Goal: Book appointment/travel/reservation

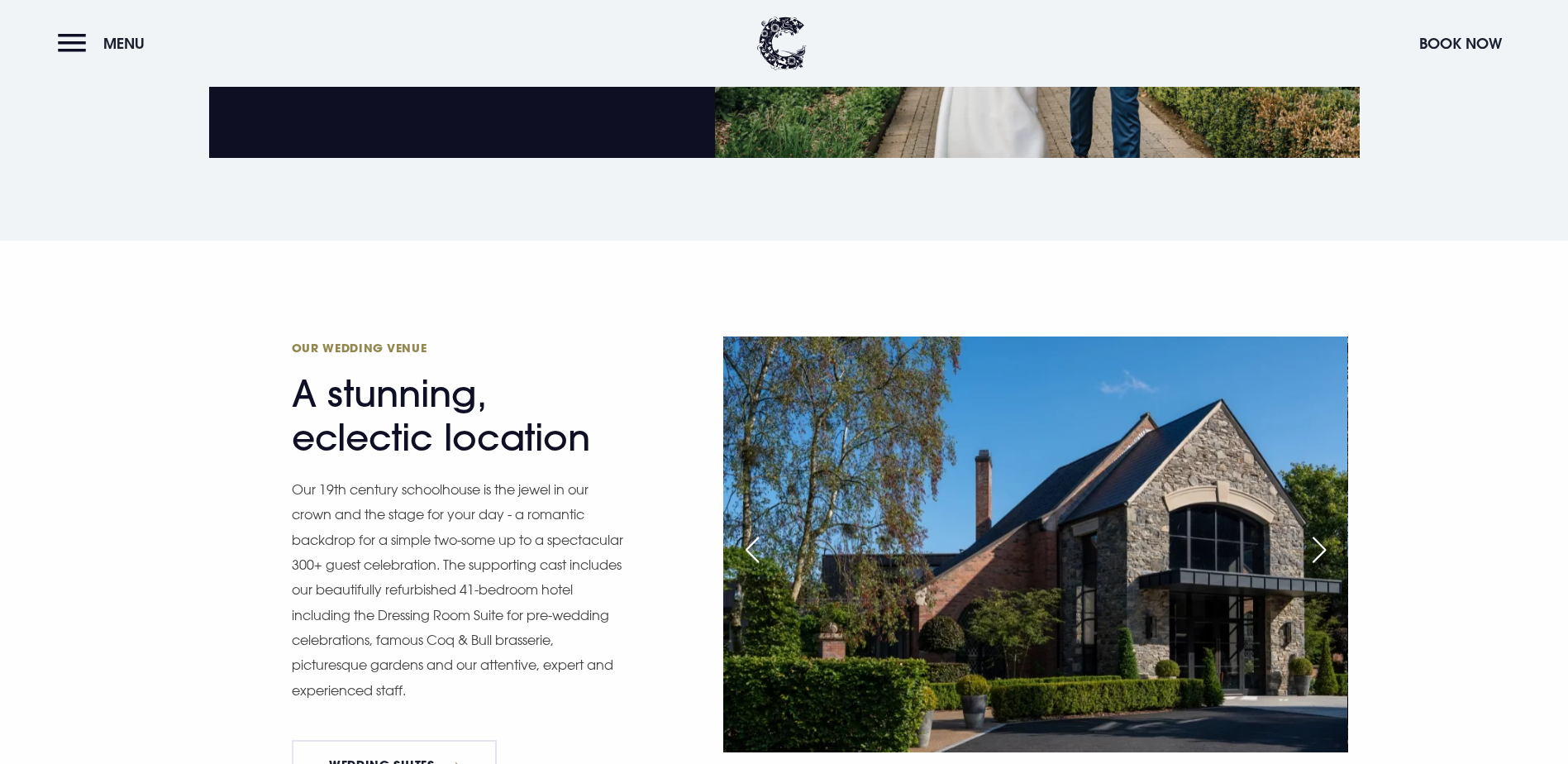
scroll to position [1654, 0]
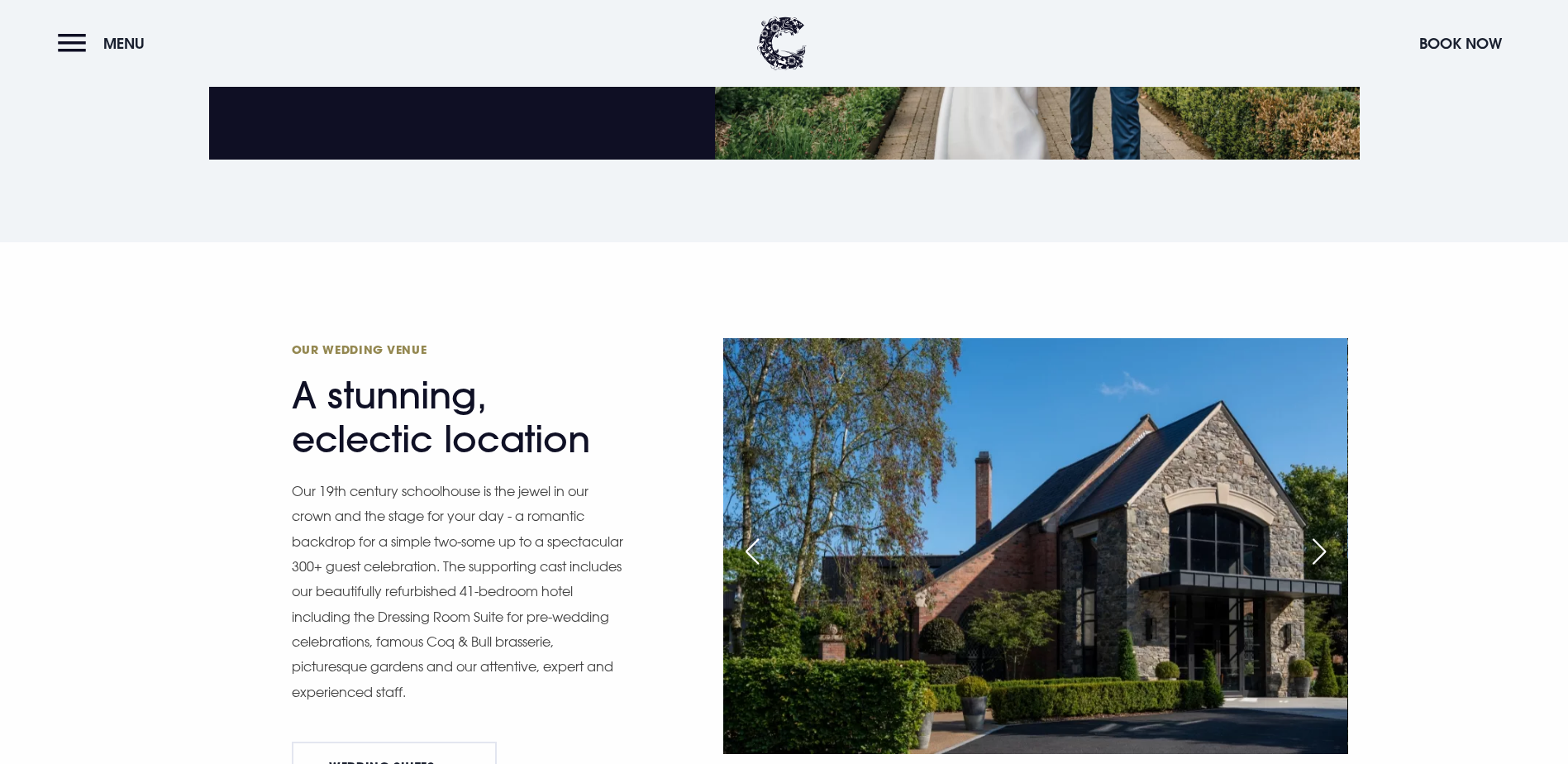
click at [1322, 533] on div "Next slide" at bounding box center [1319, 551] width 41 height 36
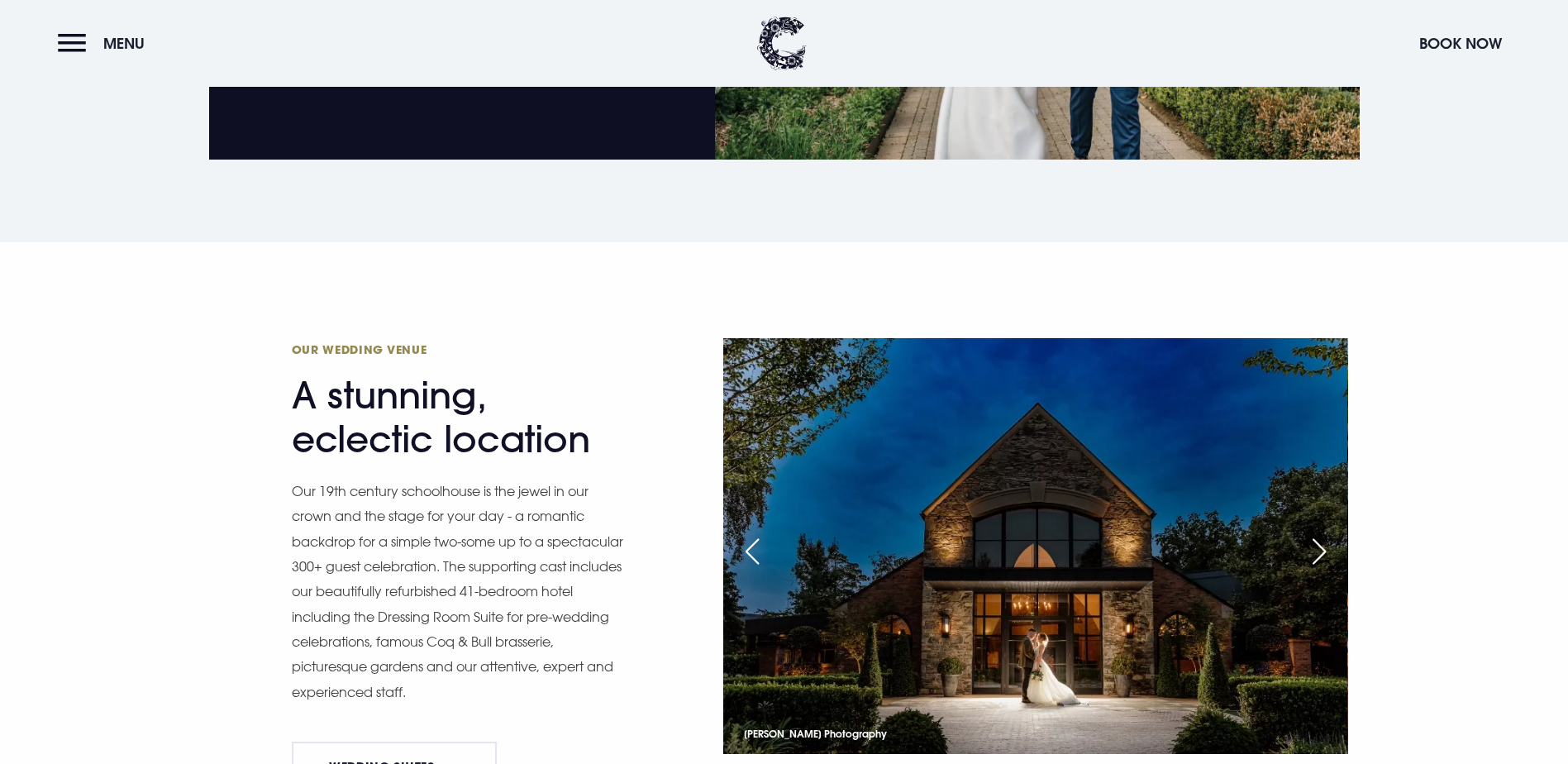
click at [1322, 533] on div "Next slide" at bounding box center [1319, 551] width 41 height 36
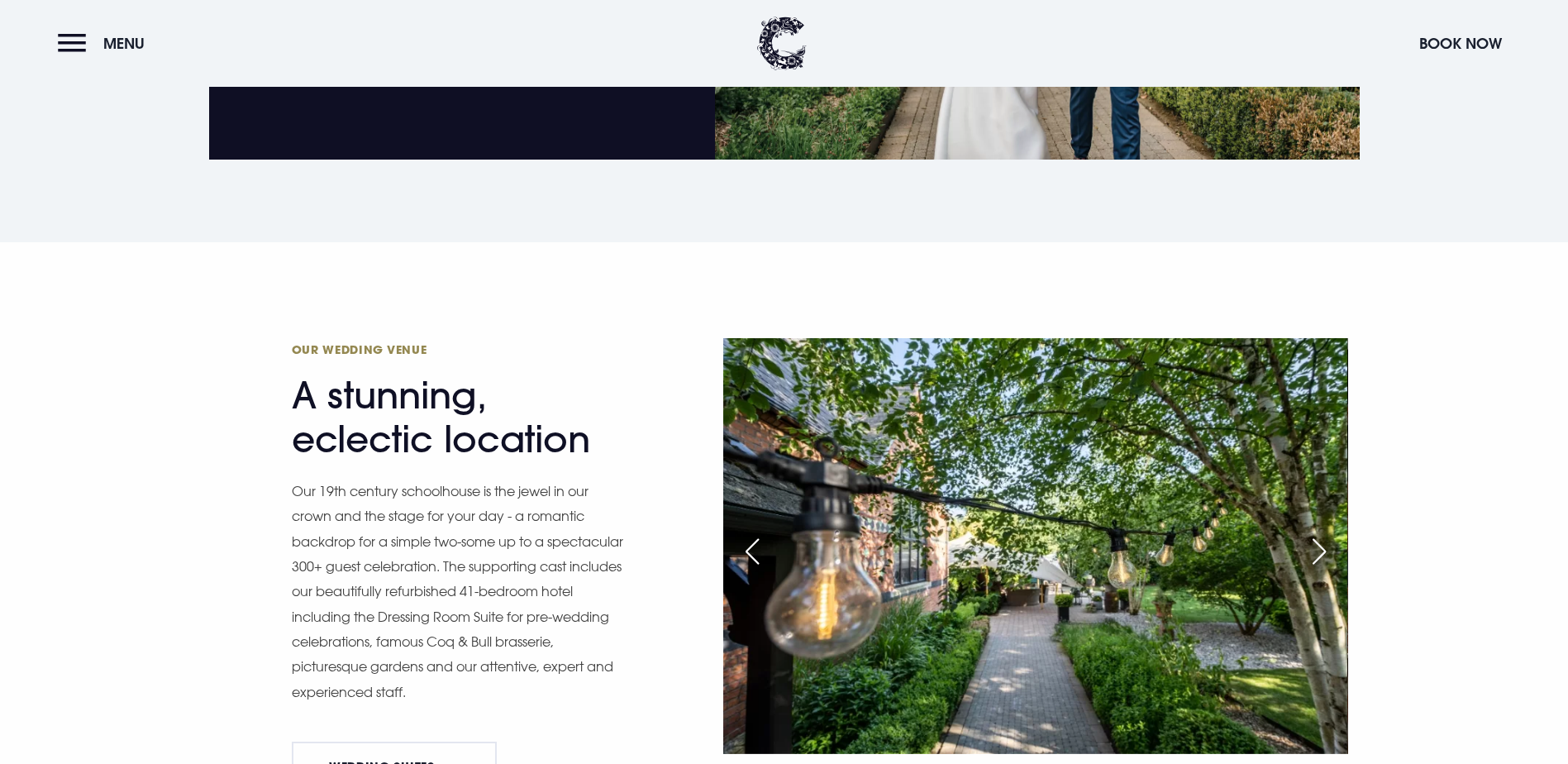
click at [1322, 533] on div "Next slide" at bounding box center [1319, 551] width 41 height 36
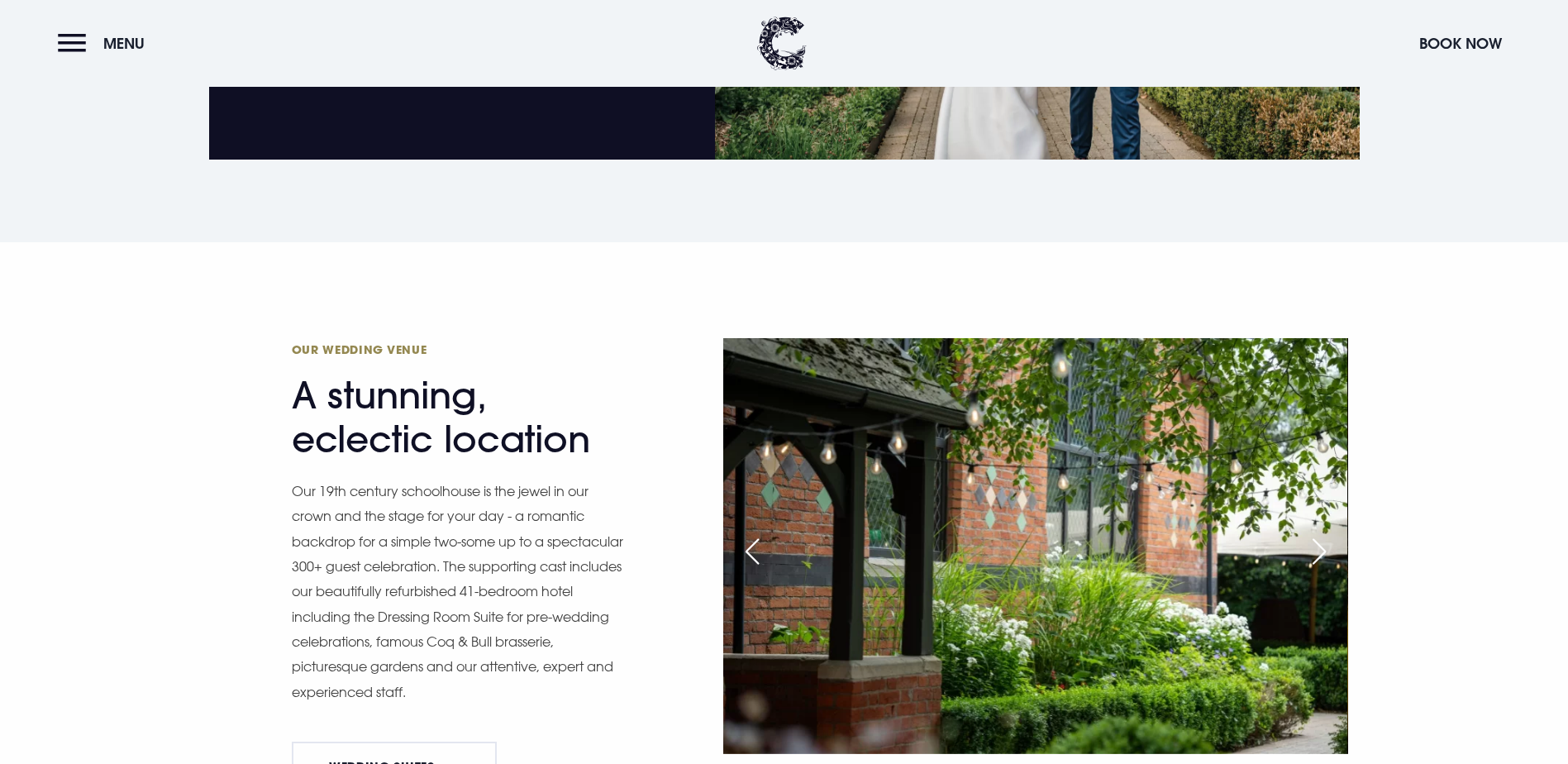
click at [1322, 533] on div "Next slide" at bounding box center [1319, 551] width 41 height 36
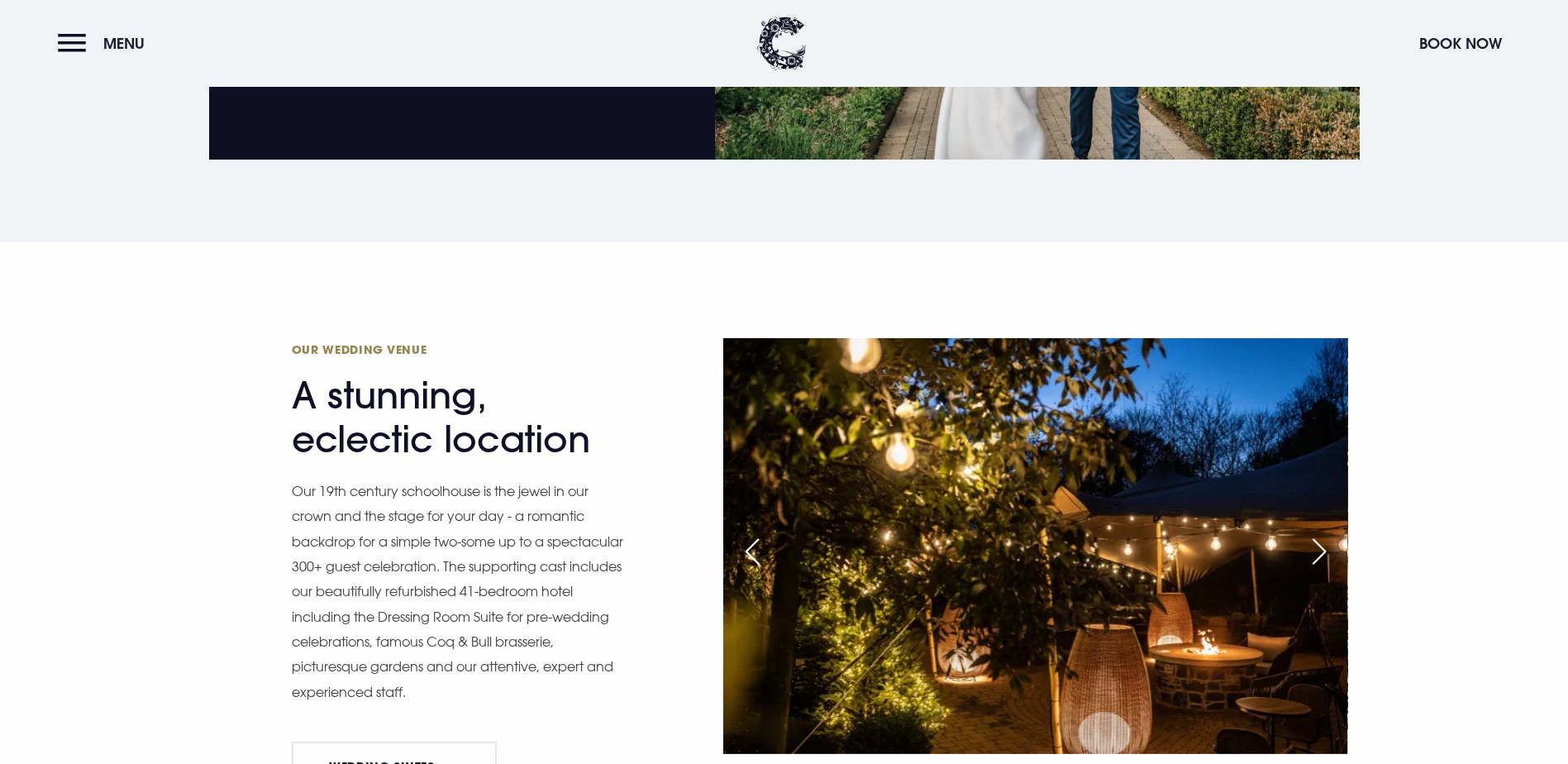
click at [1322, 533] on div "Next slide" at bounding box center [1319, 551] width 41 height 36
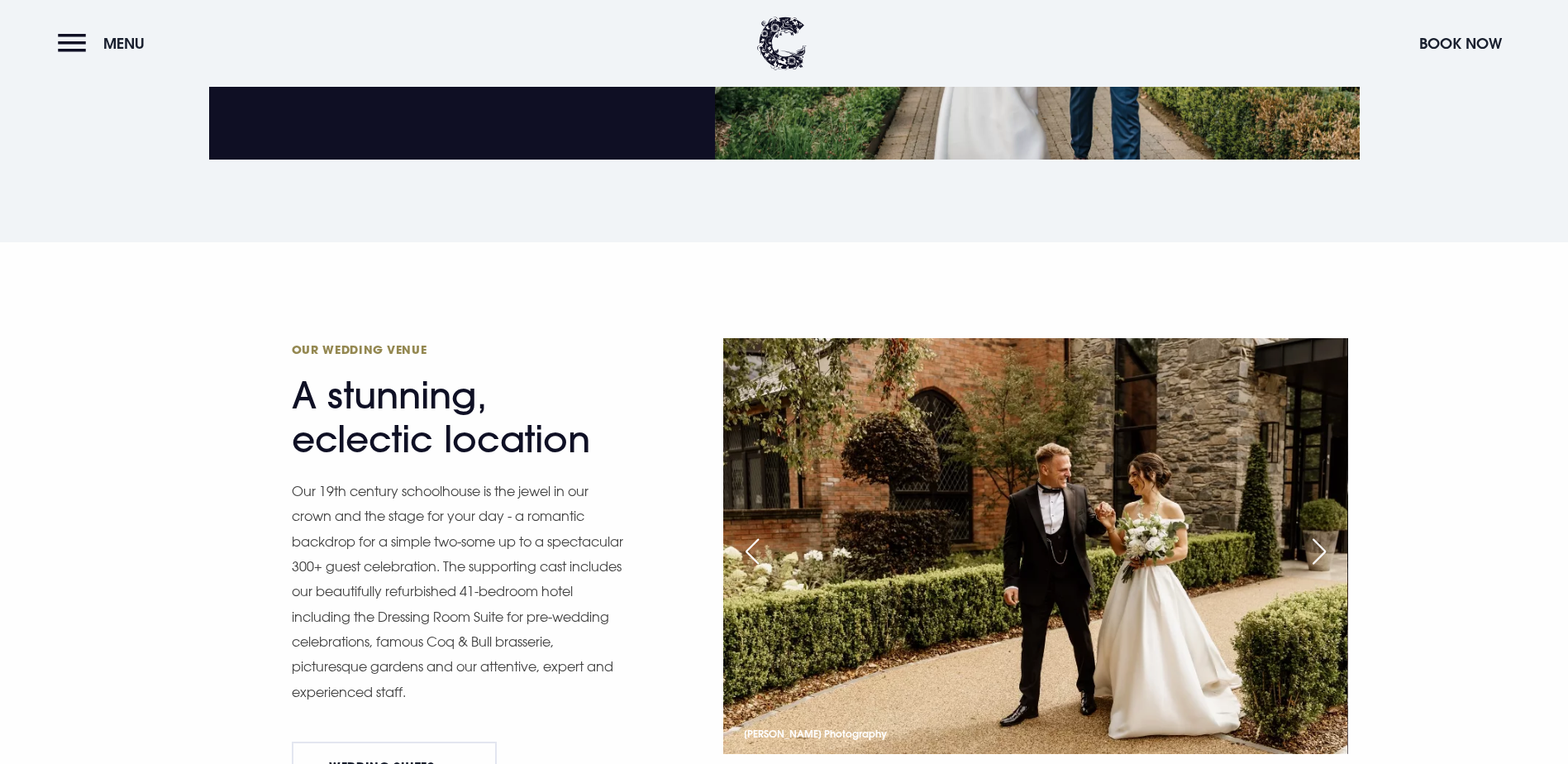
click at [1322, 533] on div "Next slide" at bounding box center [1319, 551] width 41 height 36
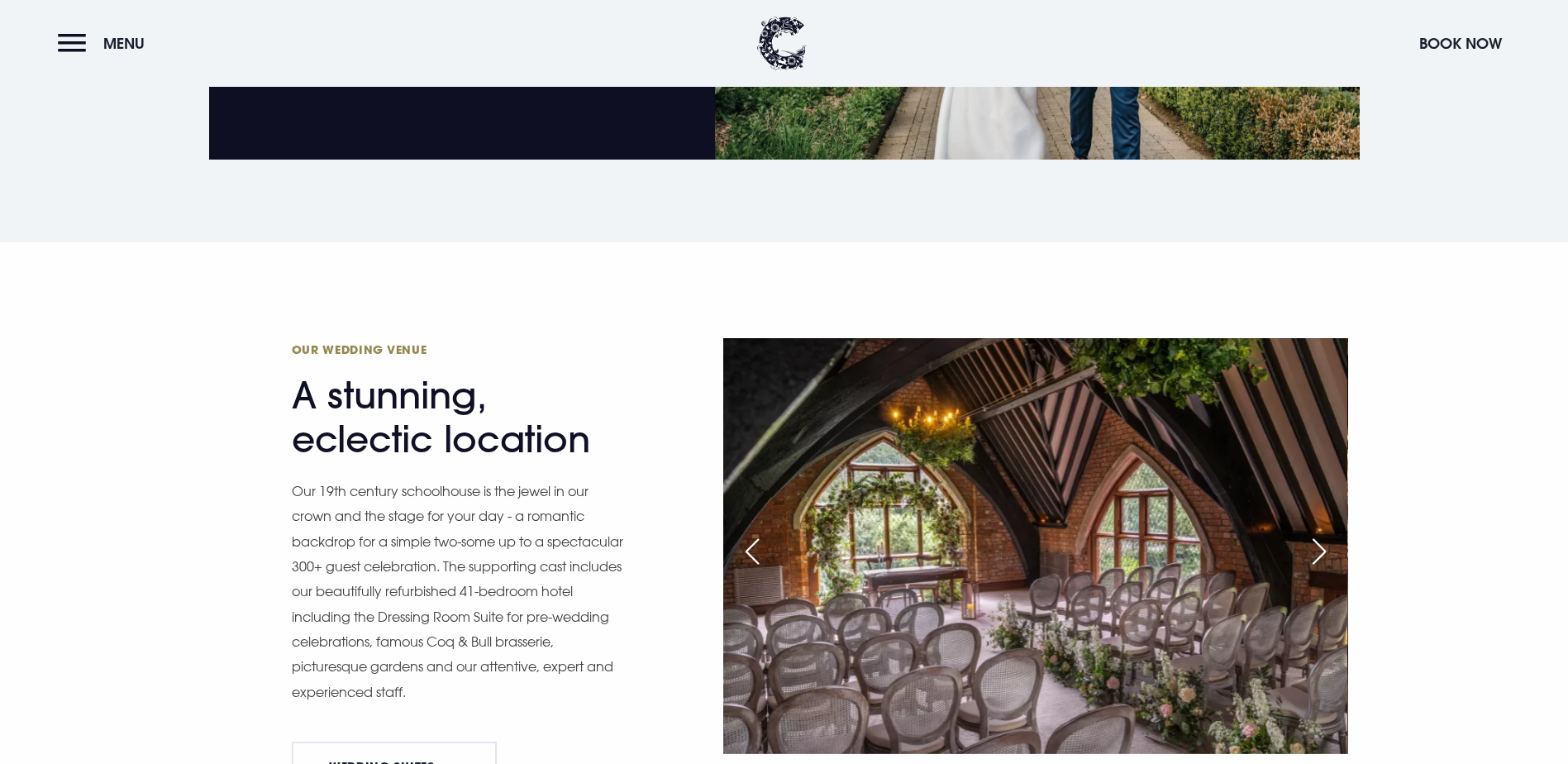
click at [1322, 533] on div "Next slide" at bounding box center [1319, 551] width 41 height 36
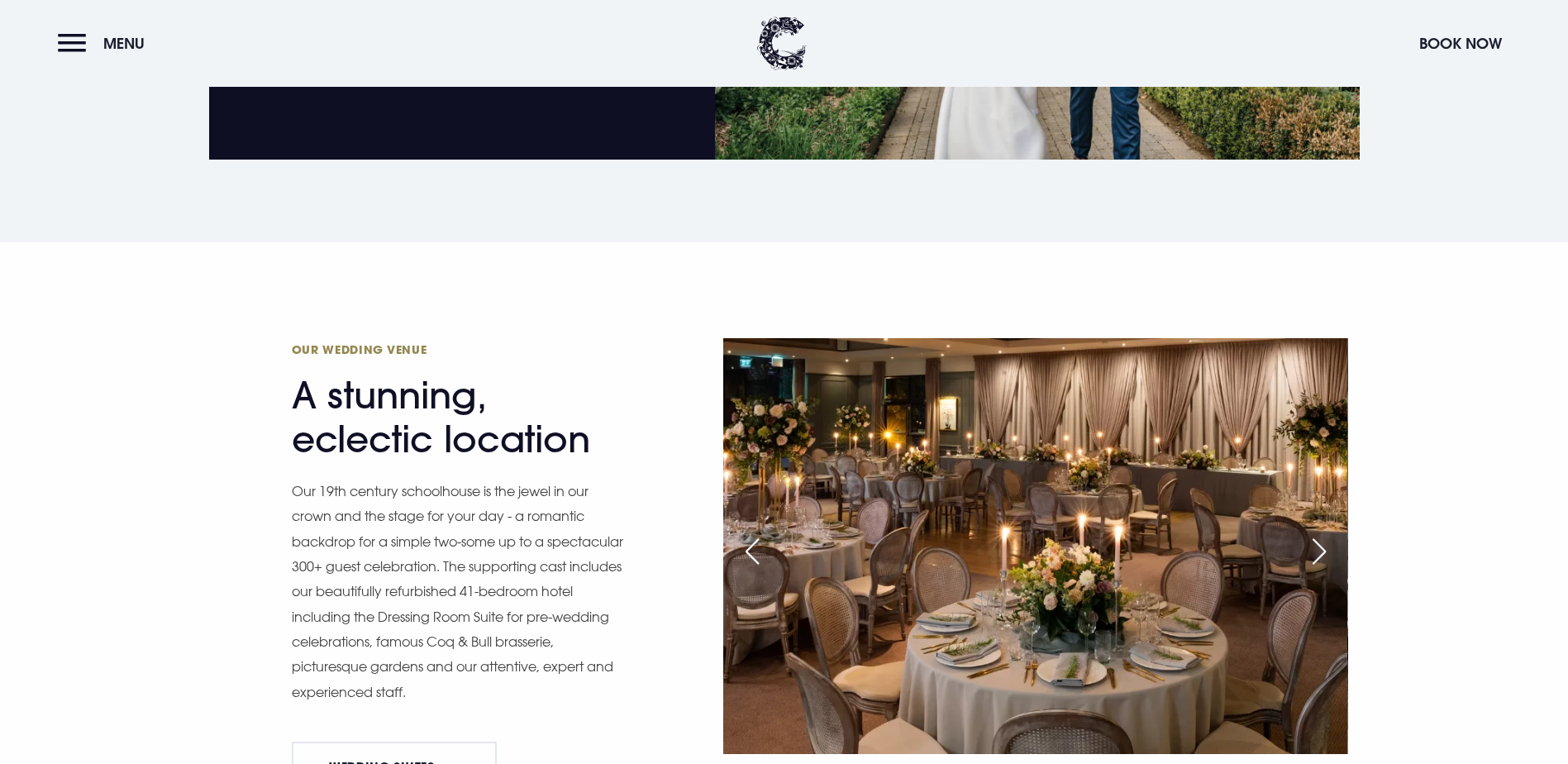
click at [1322, 533] on div "Next slide" at bounding box center [1319, 551] width 41 height 36
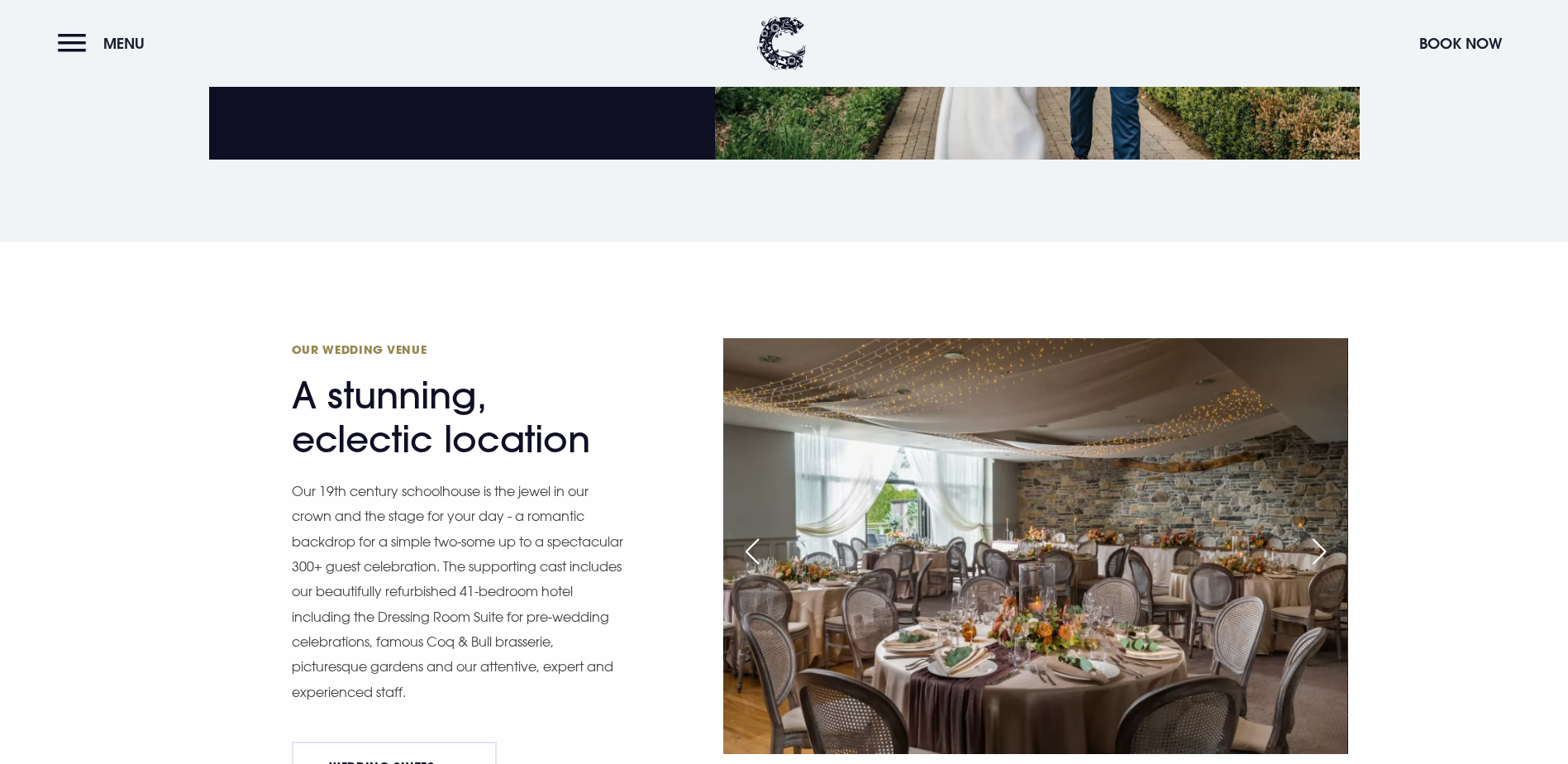
click at [1322, 533] on div "Next slide" at bounding box center [1319, 551] width 41 height 36
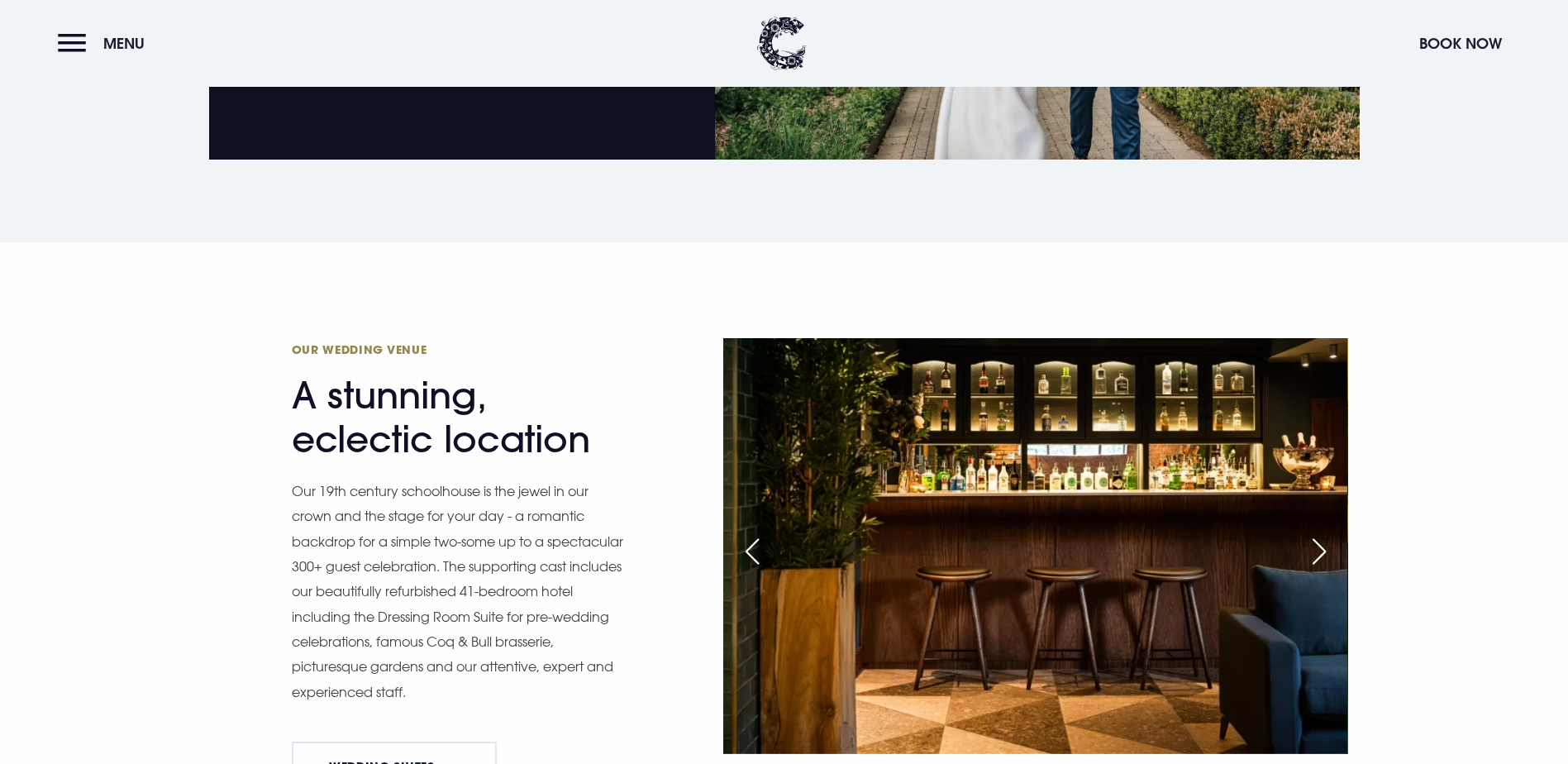
click at [1322, 533] on div "Next slide" at bounding box center [1319, 551] width 41 height 36
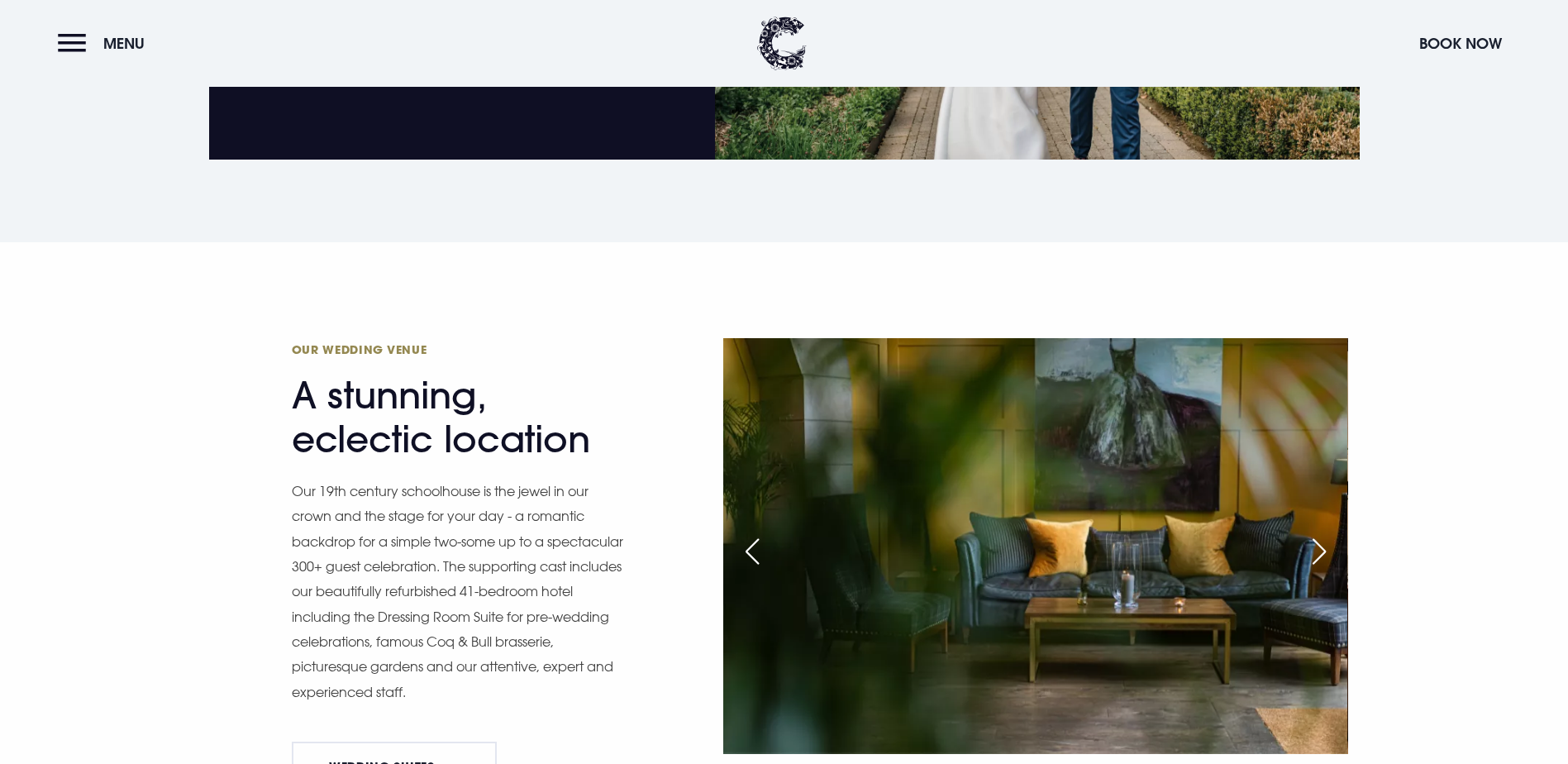
click at [1322, 533] on div "Next slide" at bounding box center [1319, 551] width 41 height 36
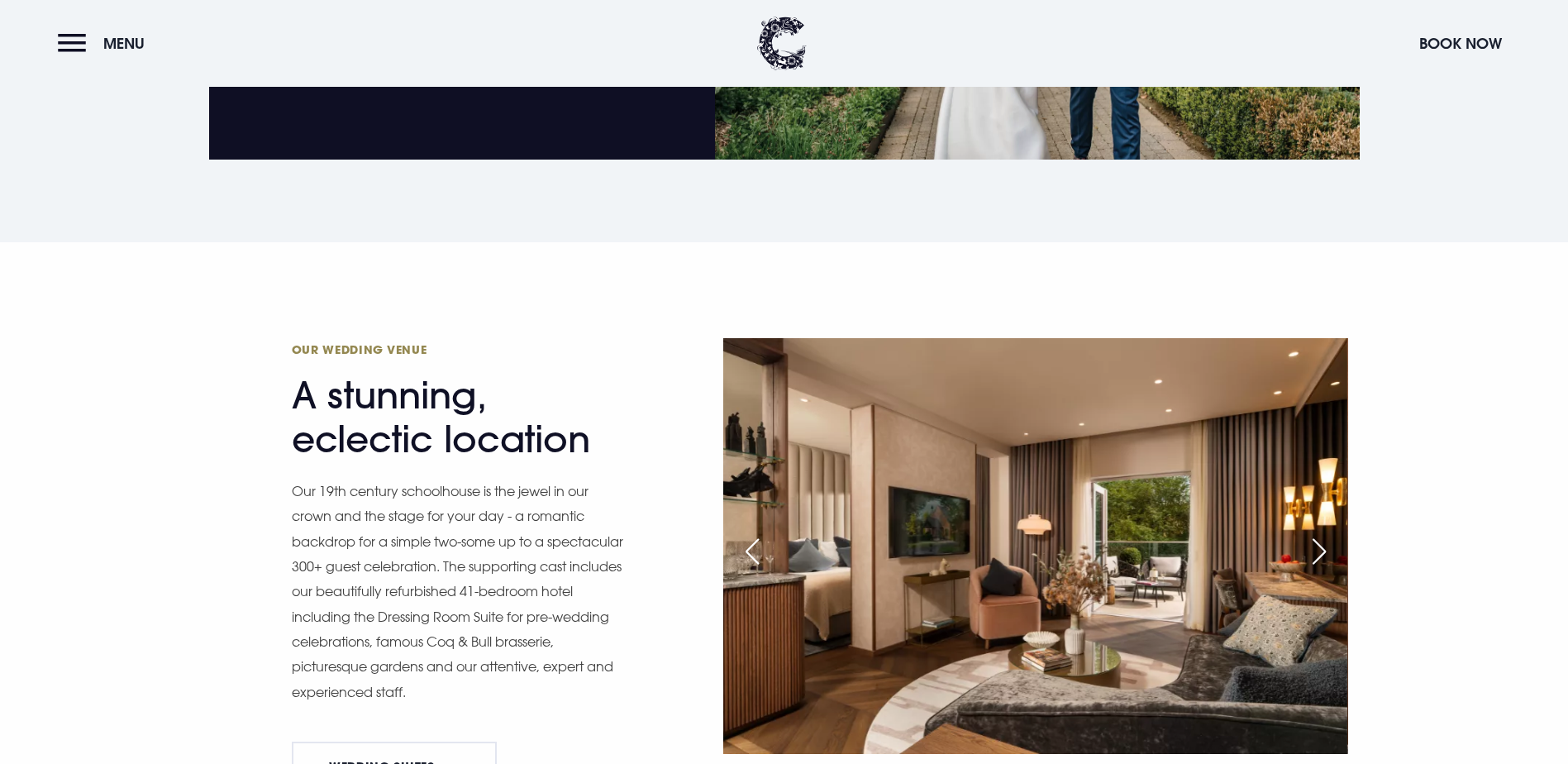
click at [1322, 533] on div "Next slide" at bounding box center [1319, 551] width 41 height 36
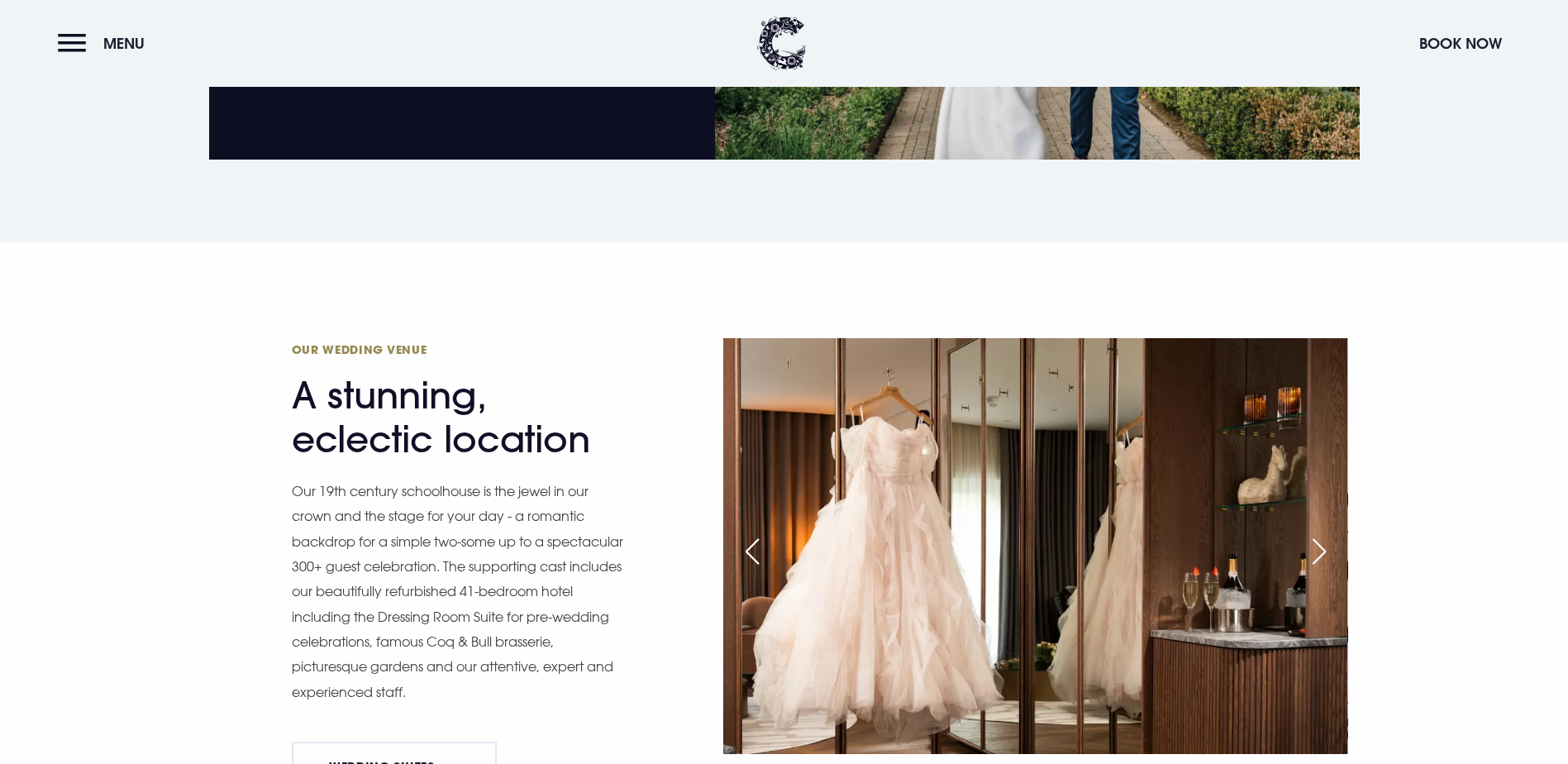
click at [1322, 533] on div "Next slide" at bounding box center [1319, 551] width 41 height 36
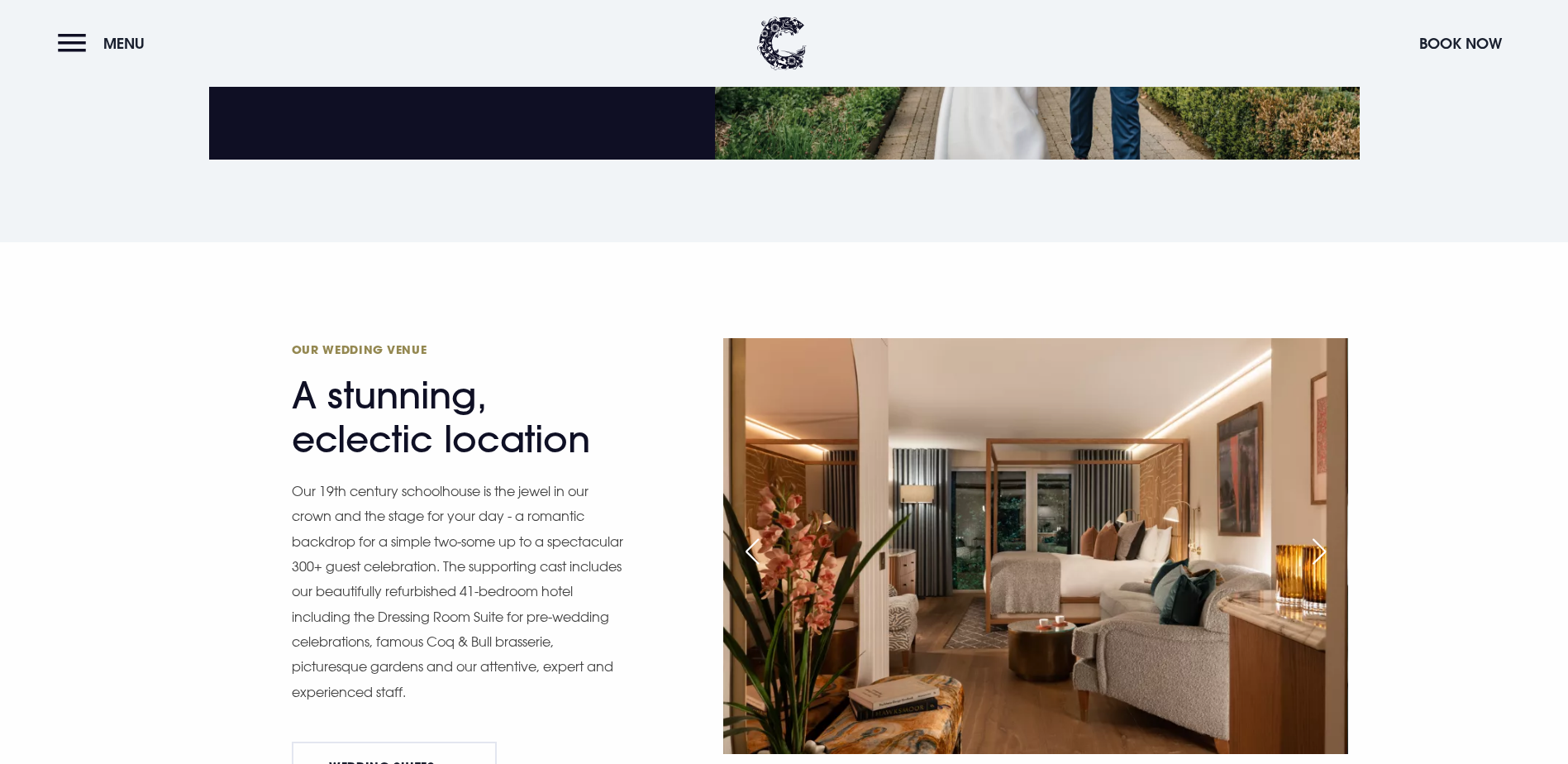
click at [1322, 533] on div "Next slide" at bounding box center [1319, 551] width 41 height 36
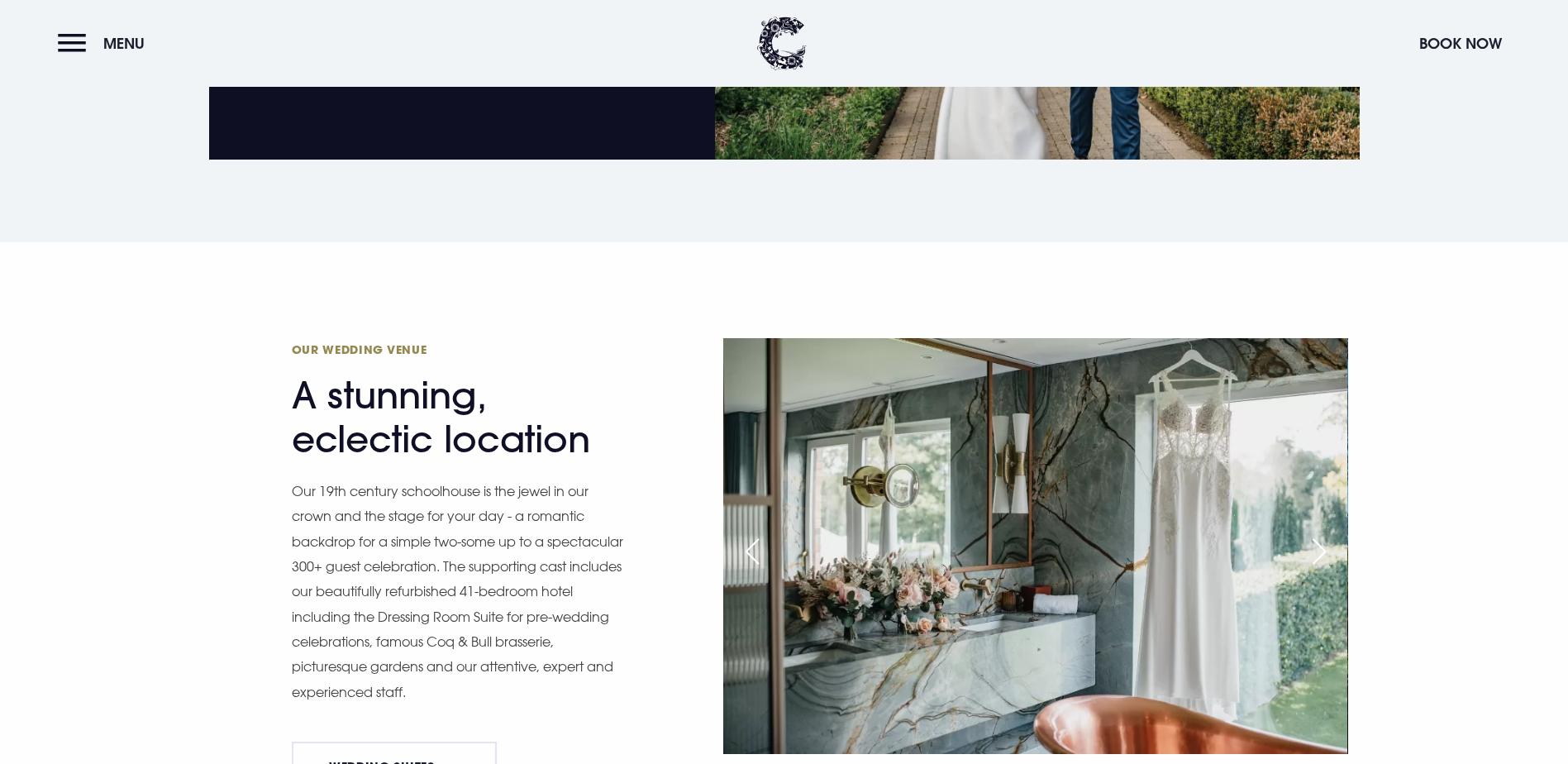
click at [1322, 533] on div "Next slide" at bounding box center [1319, 551] width 41 height 36
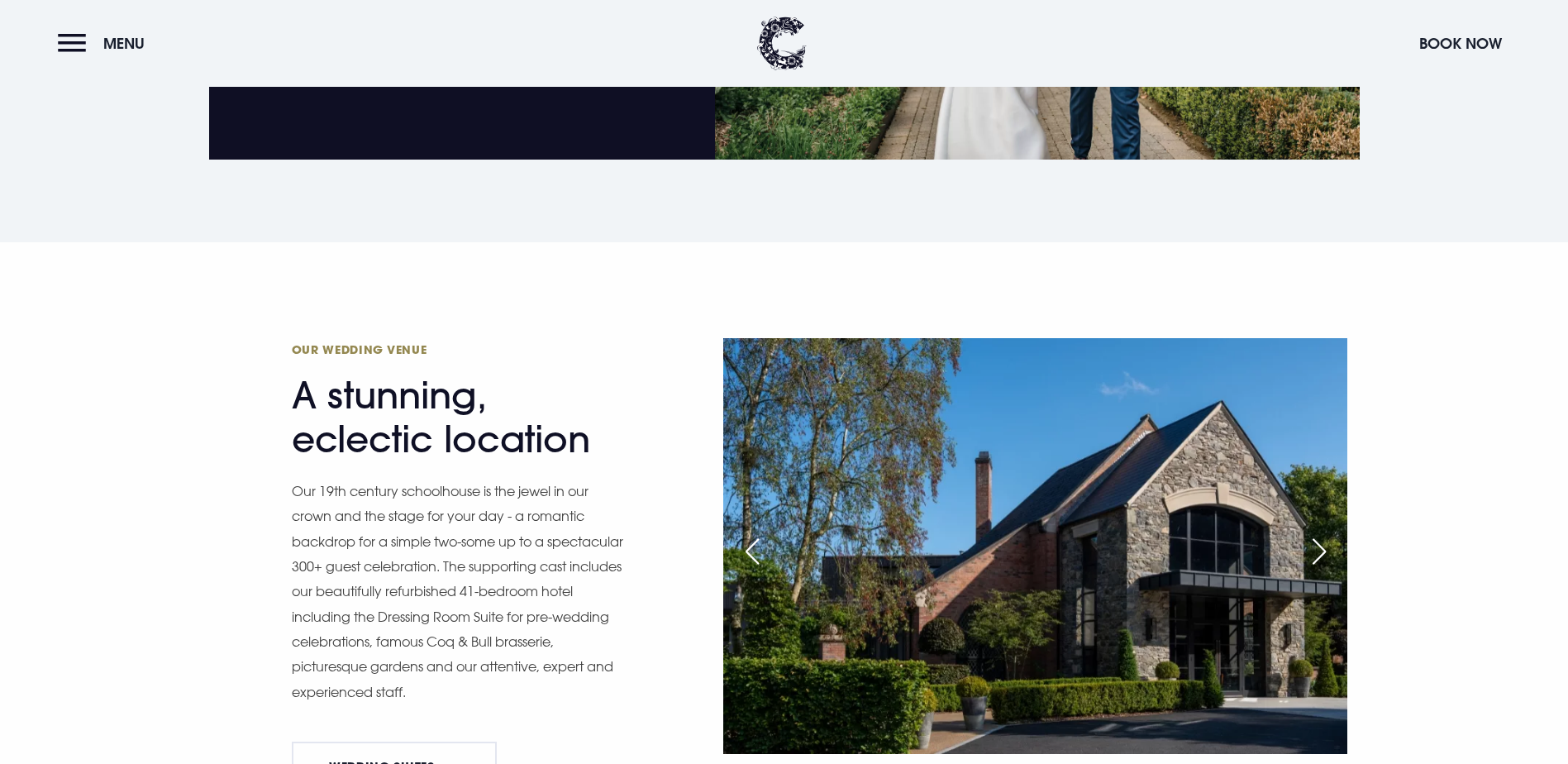
click at [1322, 533] on div "Next slide" at bounding box center [1319, 551] width 41 height 36
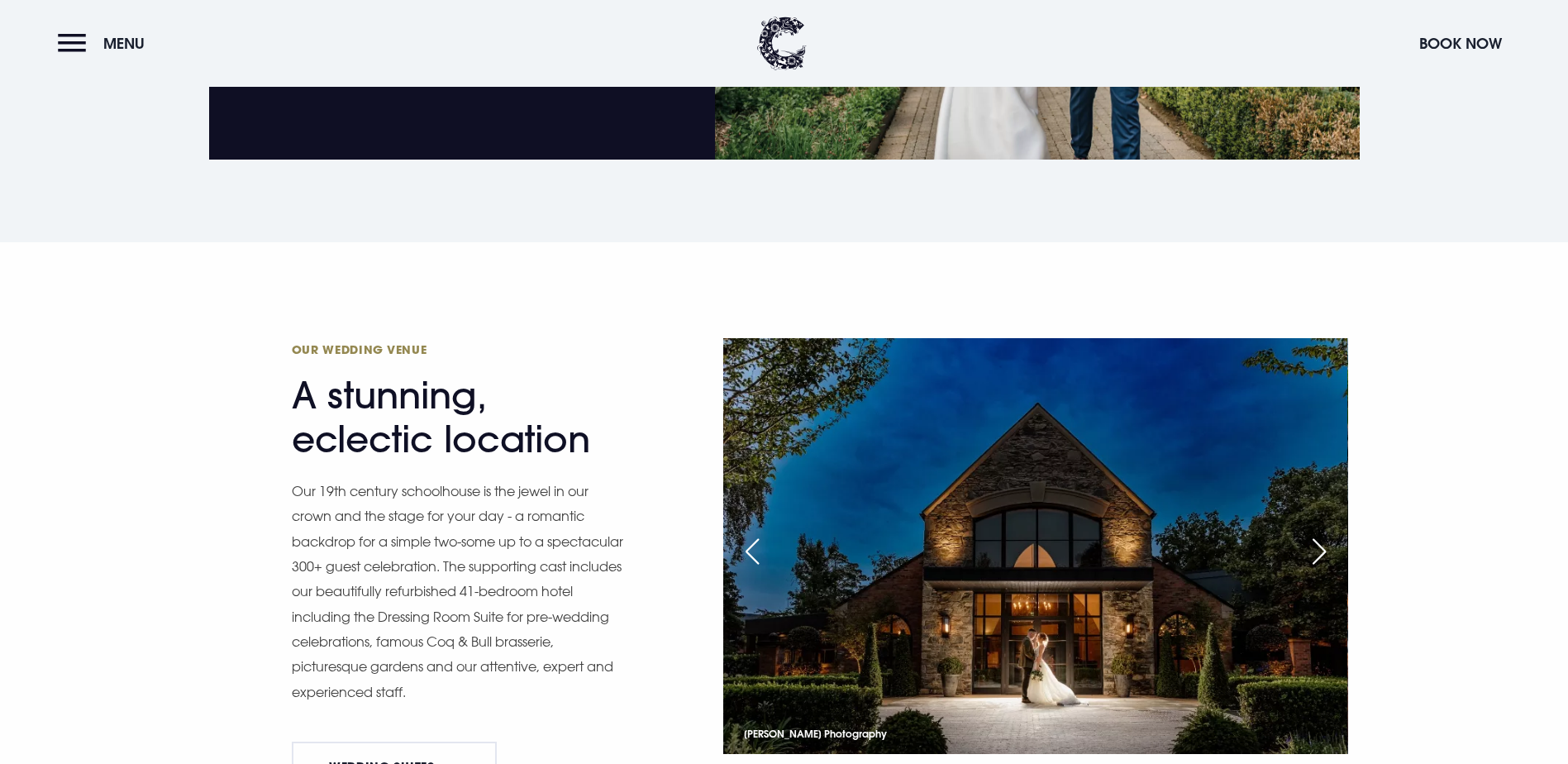
click at [1322, 533] on div "Next slide" at bounding box center [1319, 551] width 41 height 36
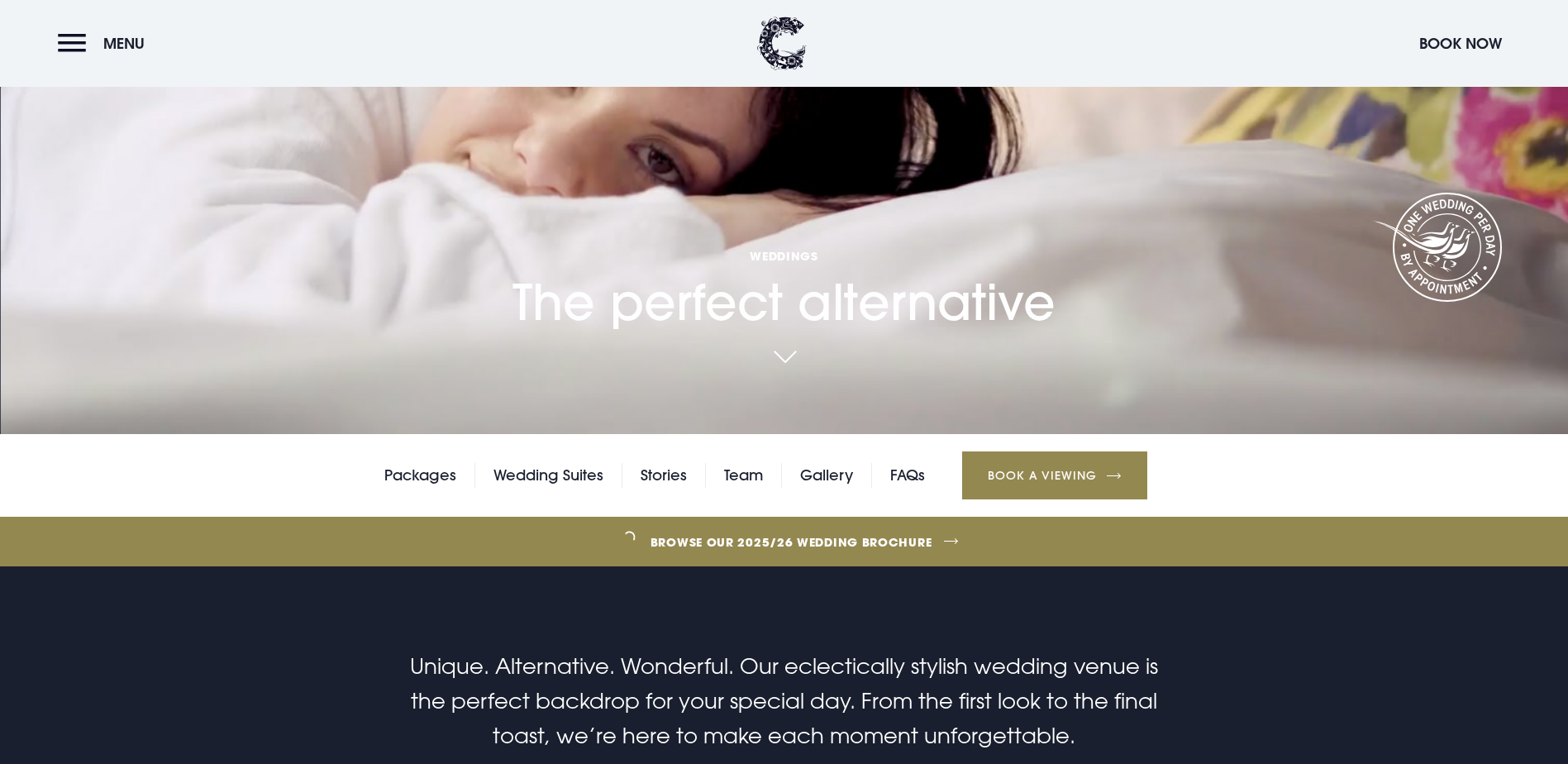
scroll to position [331, 0]
click at [839, 462] on link "Gallery" at bounding box center [826, 474] width 53 height 25
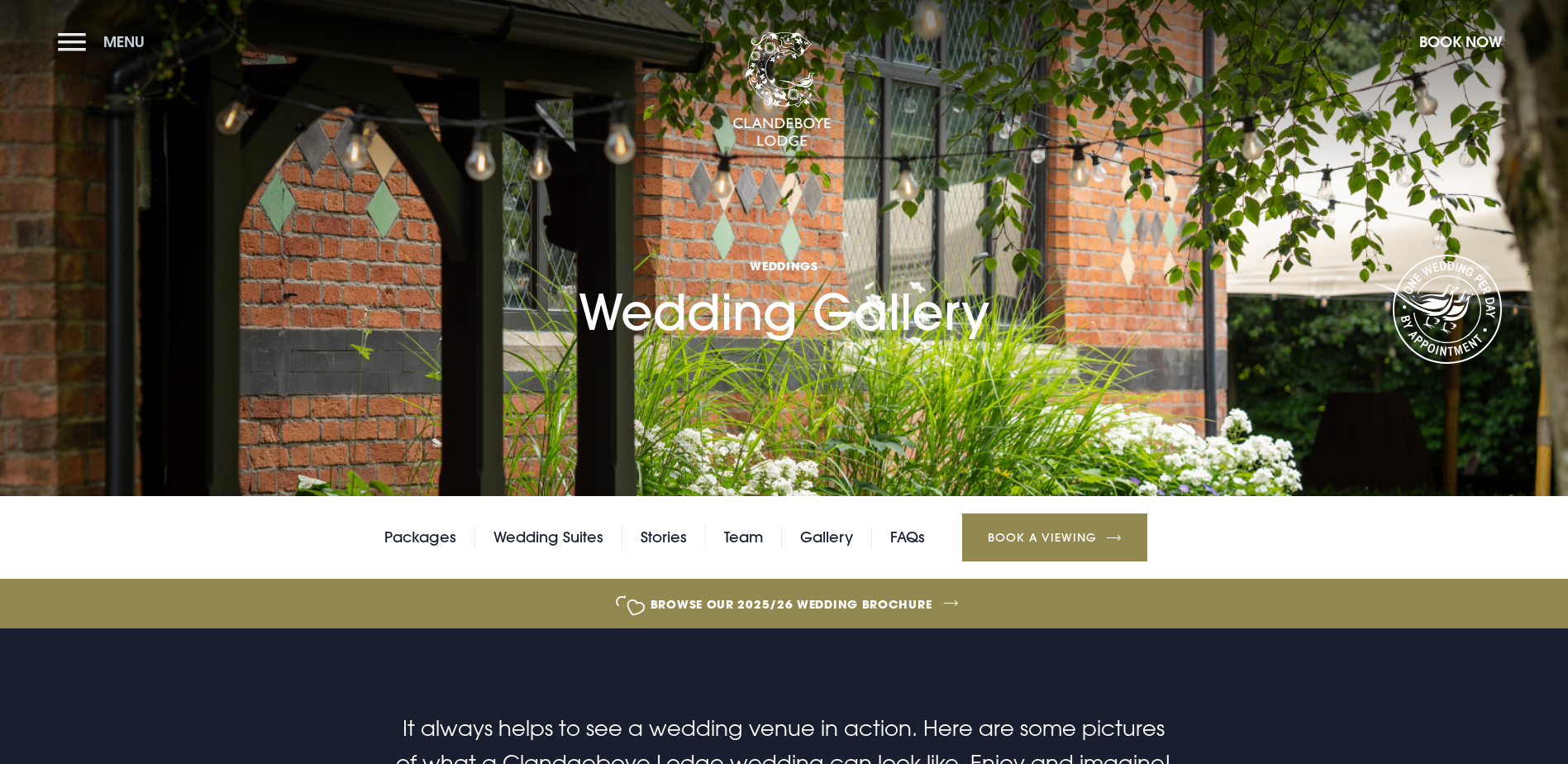
click at [75, 44] on button "Menu" at bounding box center [105, 42] width 95 height 35
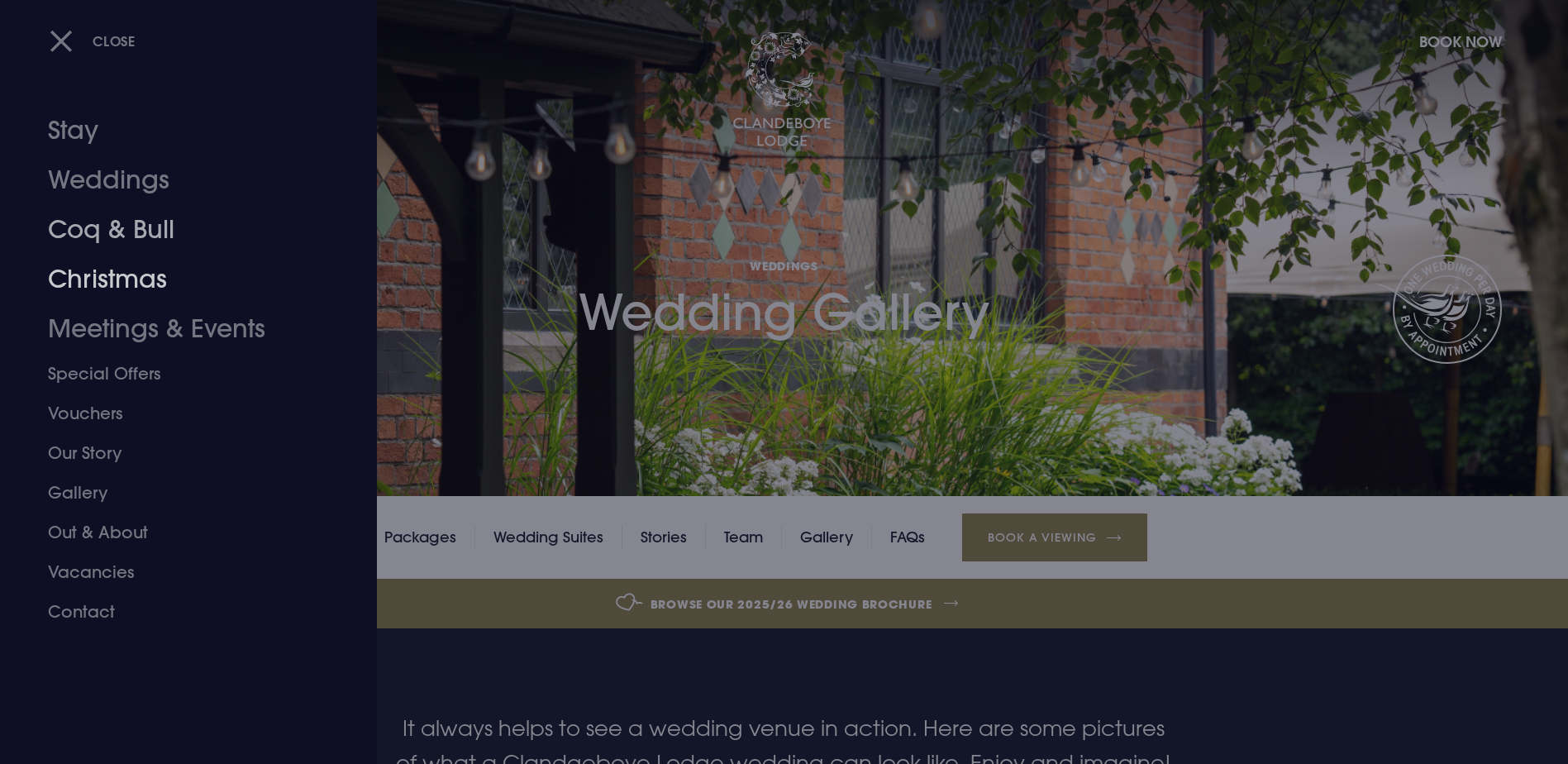
click at [96, 274] on link "Christmas" at bounding box center [178, 279] width 261 height 49
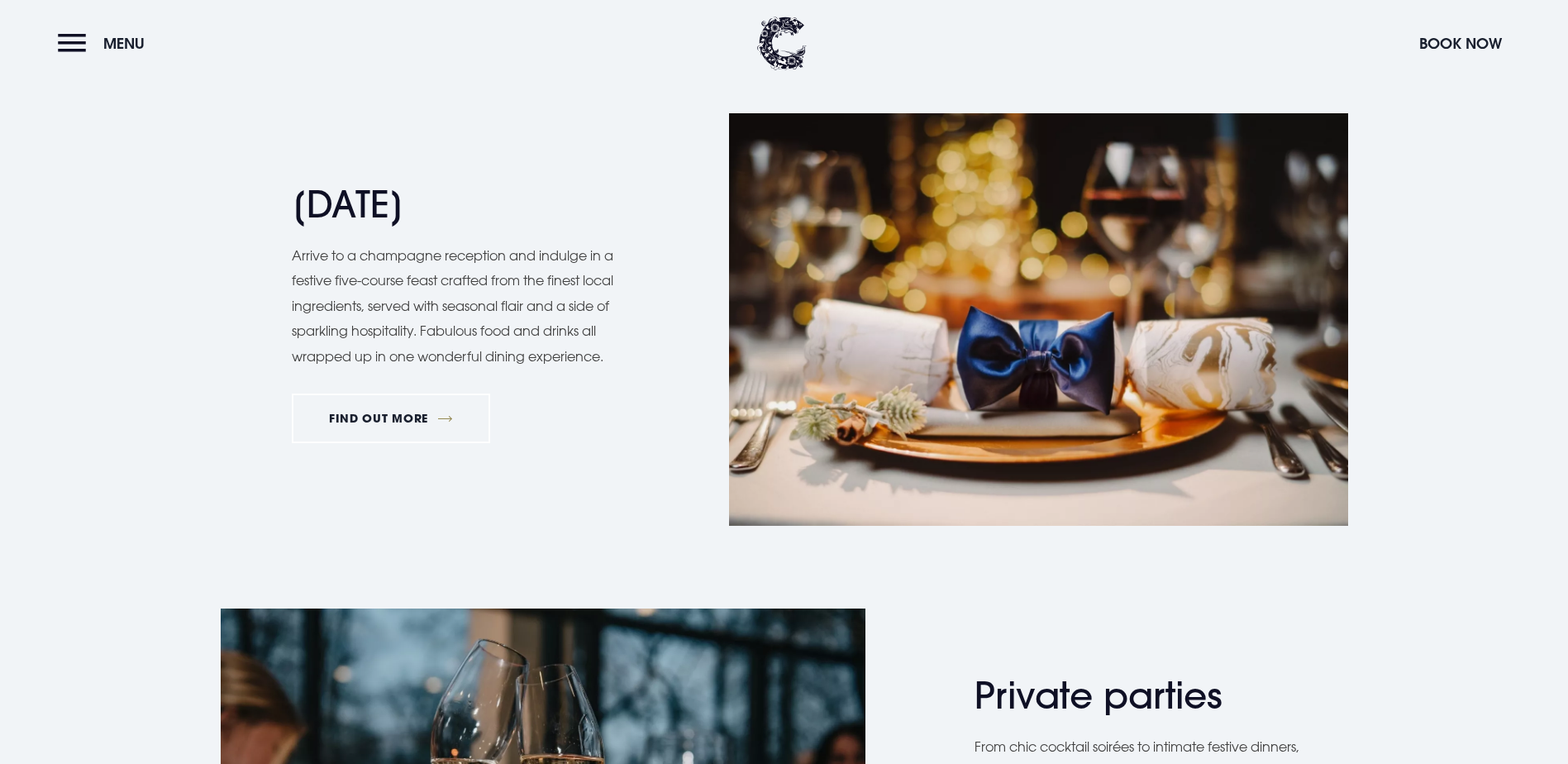
scroll to position [2397, 0]
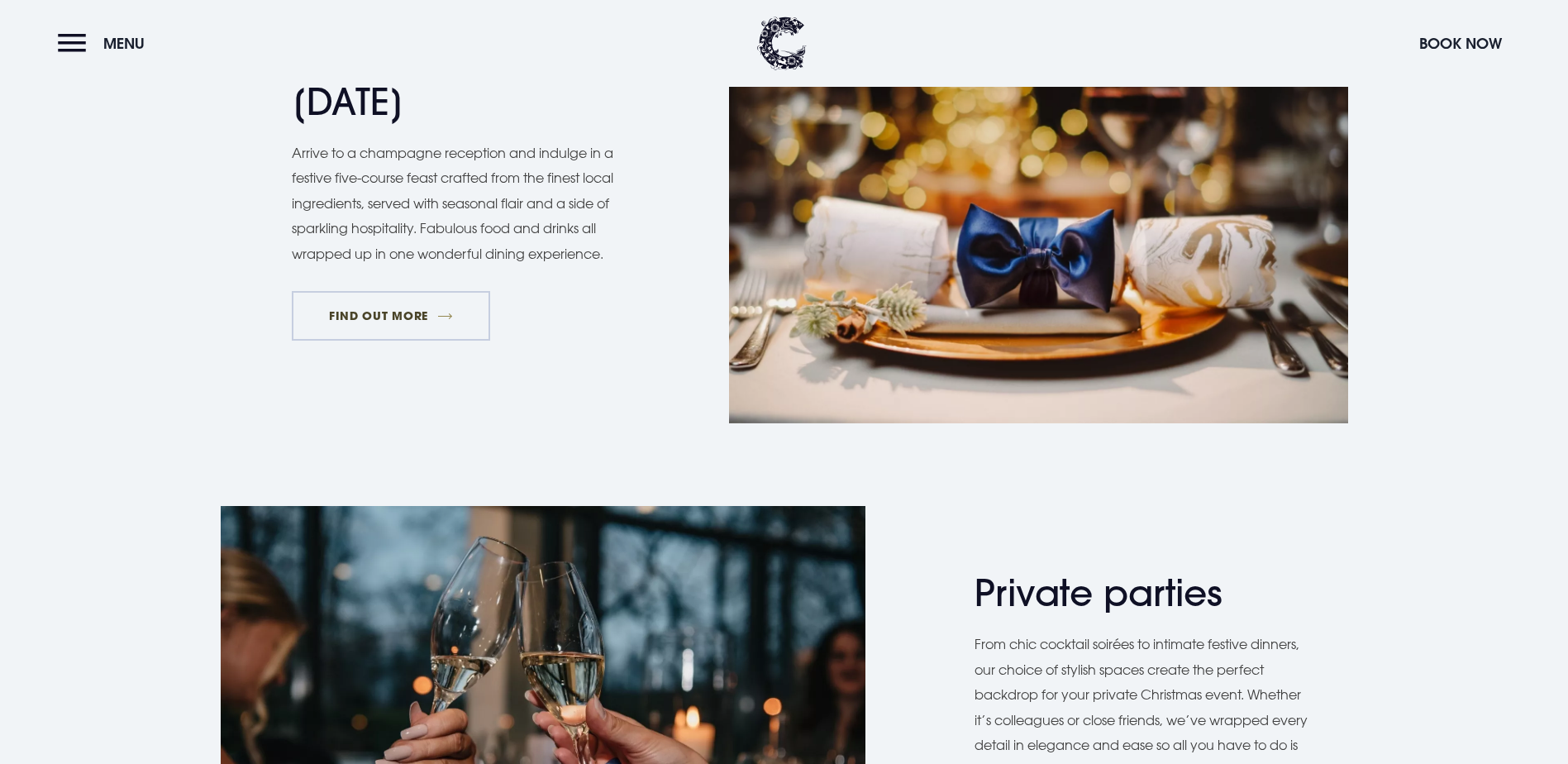
click at [416, 341] on link "FIND OUT MORE" at bounding box center [391, 315] width 199 height 49
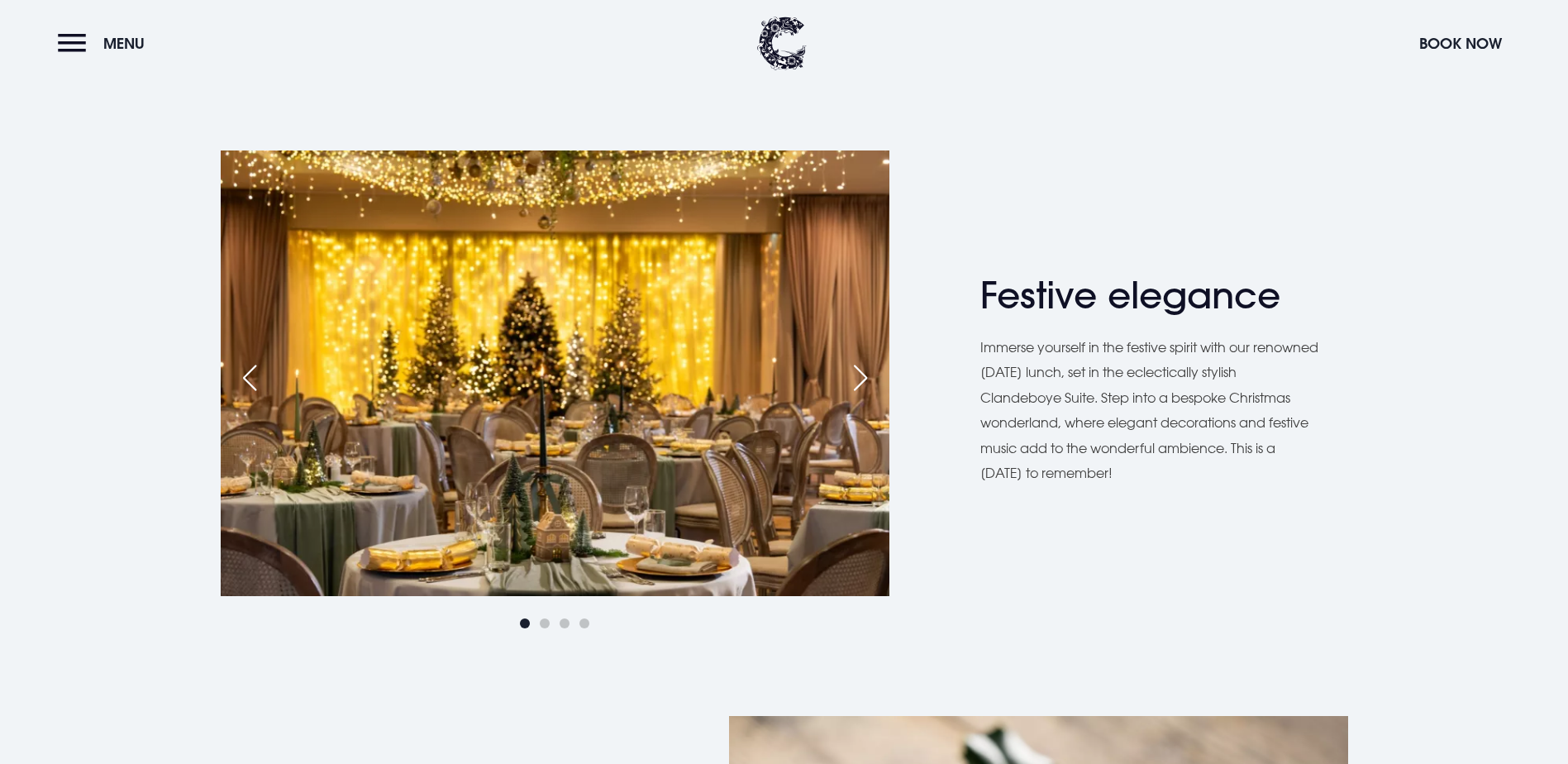
scroll to position [992, 0]
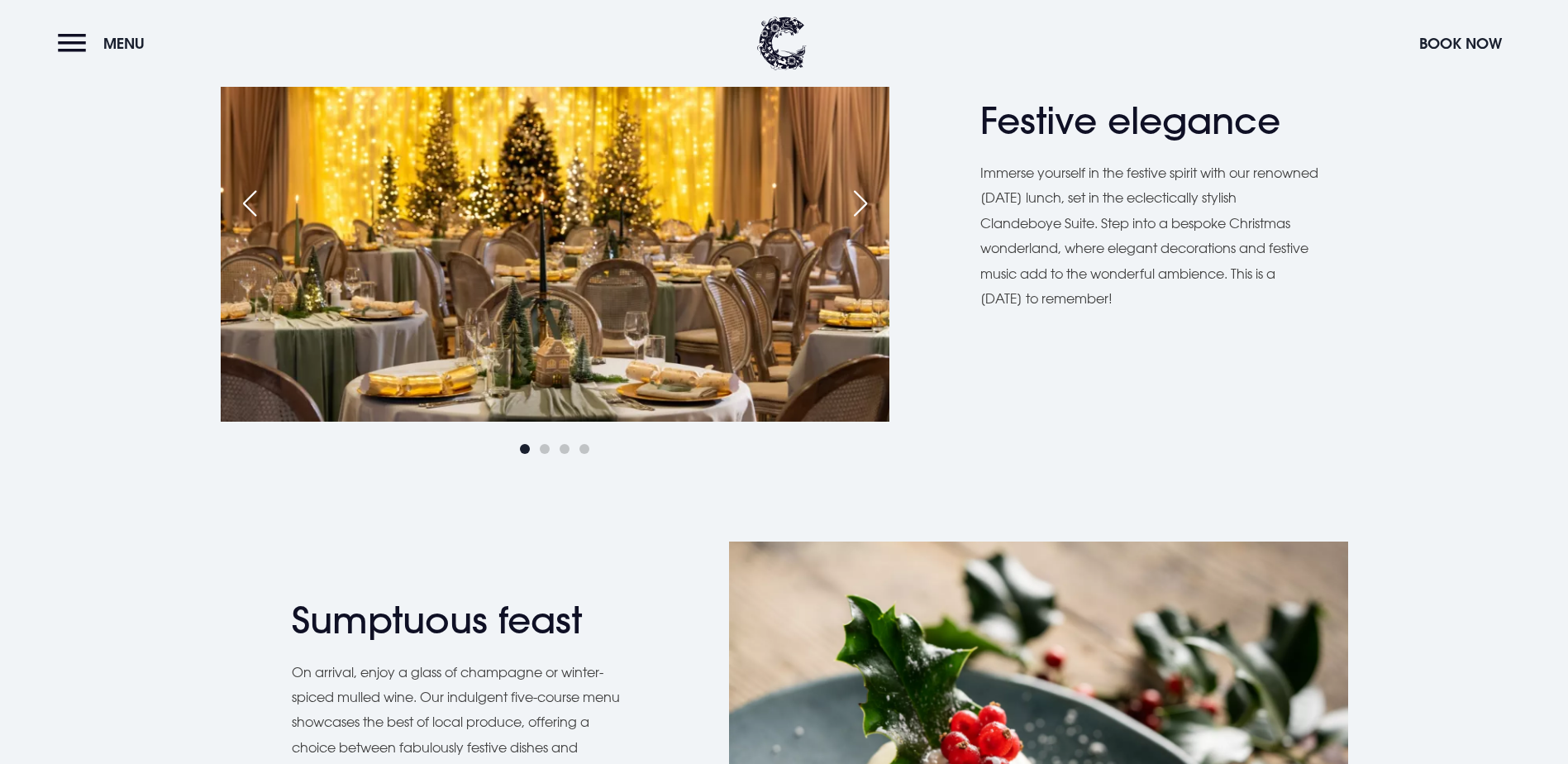
click at [873, 222] on div "Next slide" at bounding box center [860, 203] width 41 height 36
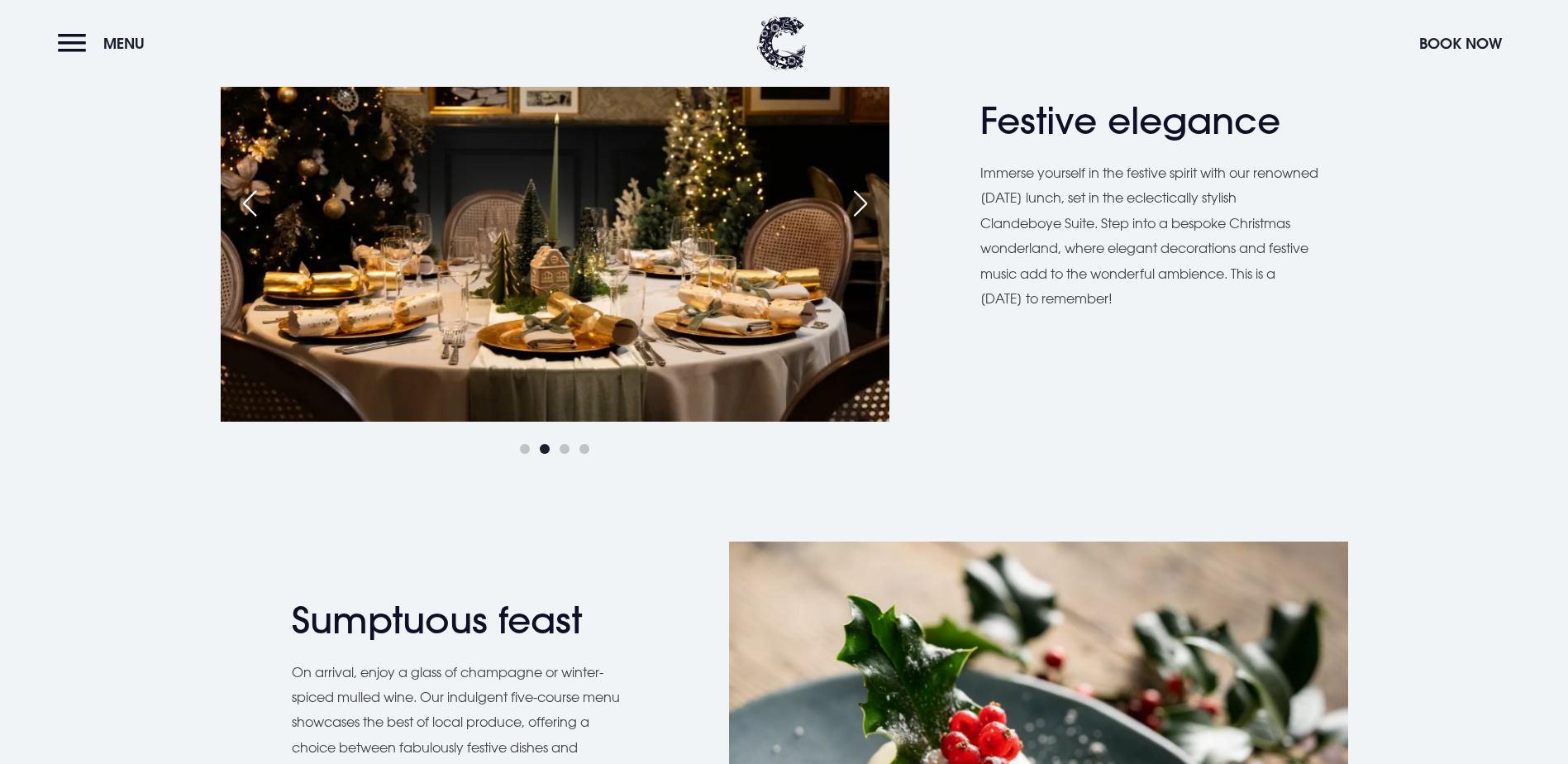
click at [873, 222] on div "Next slide" at bounding box center [860, 203] width 41 height 36
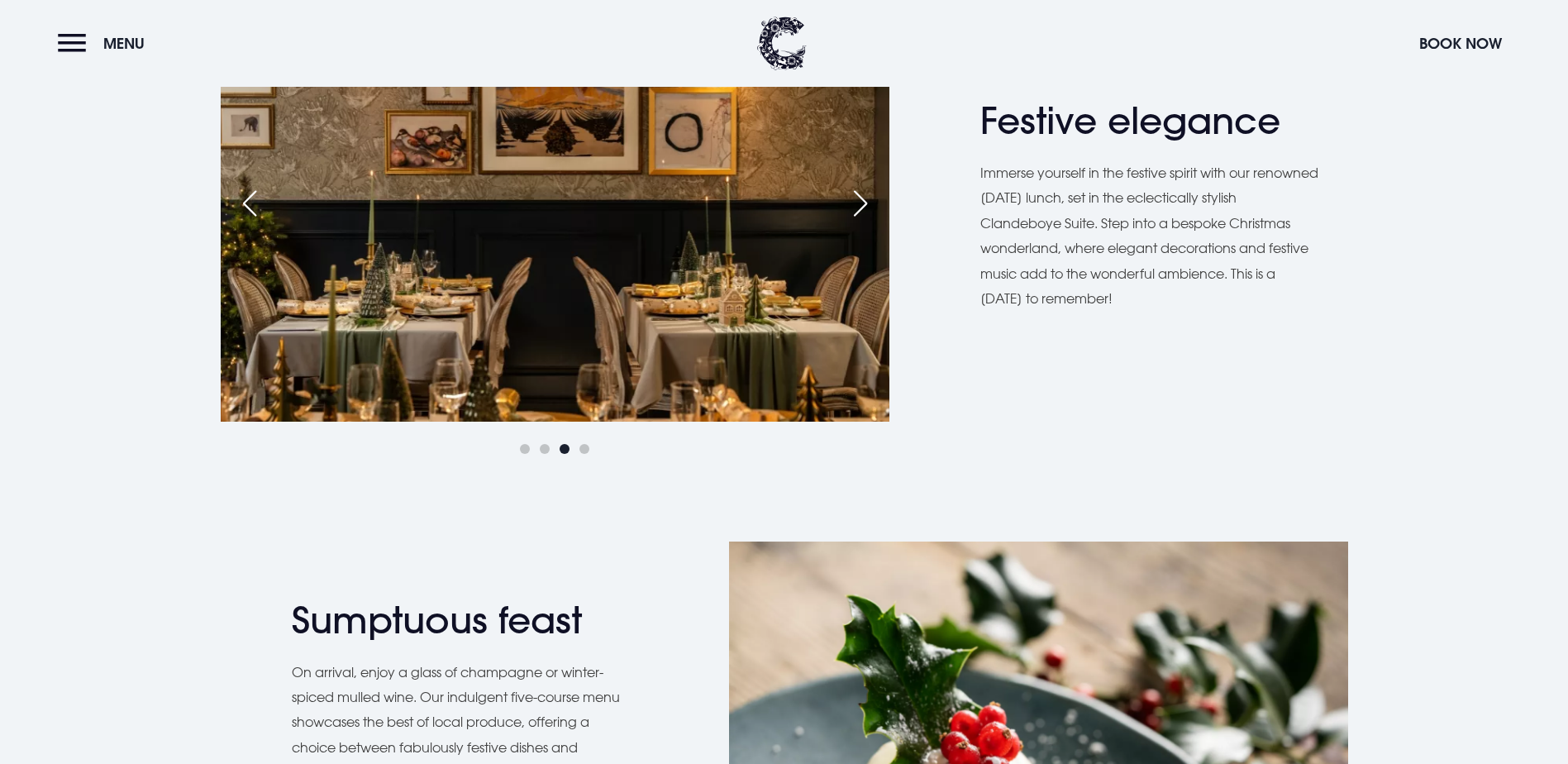
click at [873, 222] on div "Next slide" at bounding box center [860, 203] width 41 height 36
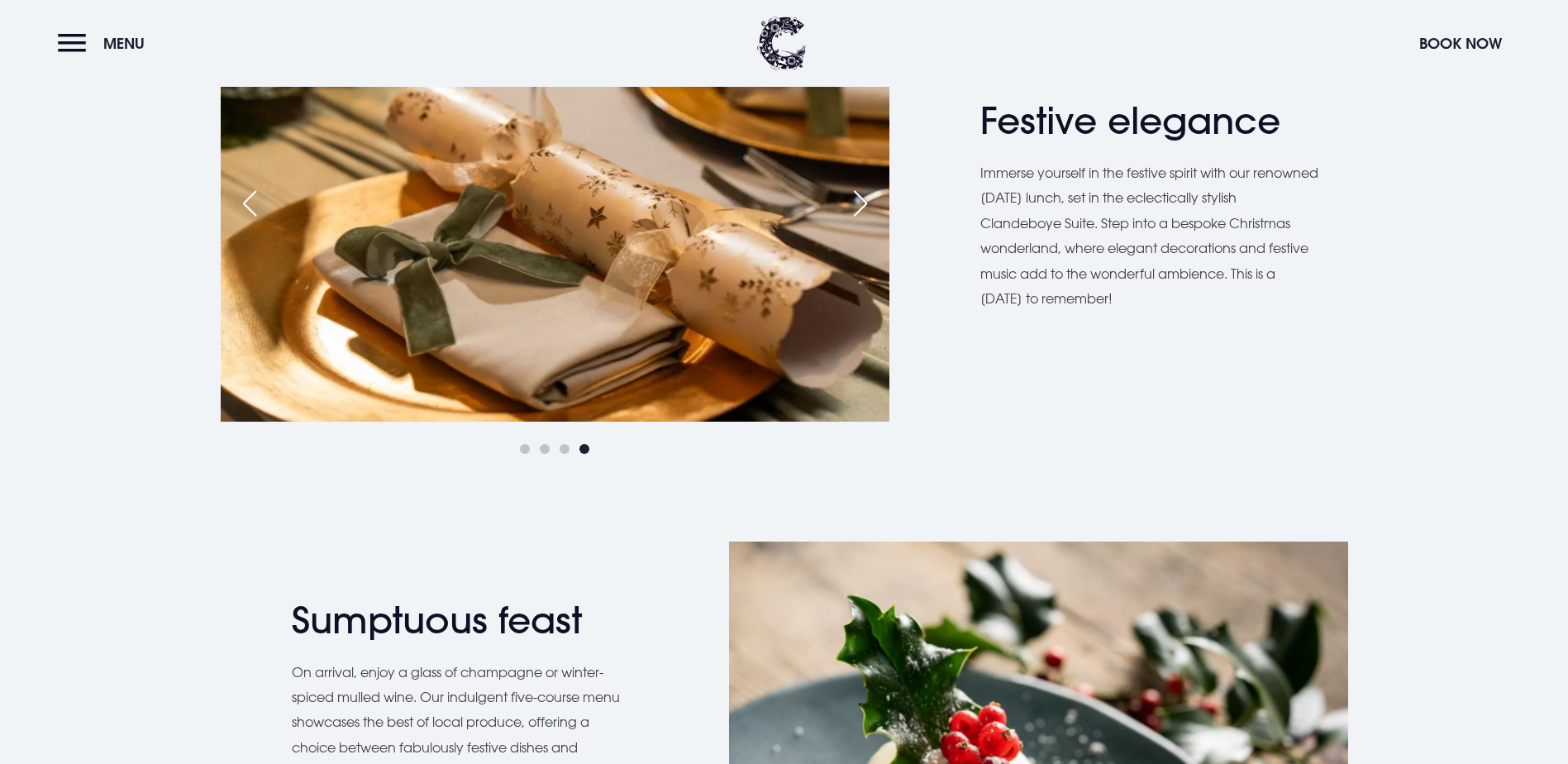
click at [873, 222] on div "Next slide" at bounding box center [860, 203] width 41 height 36
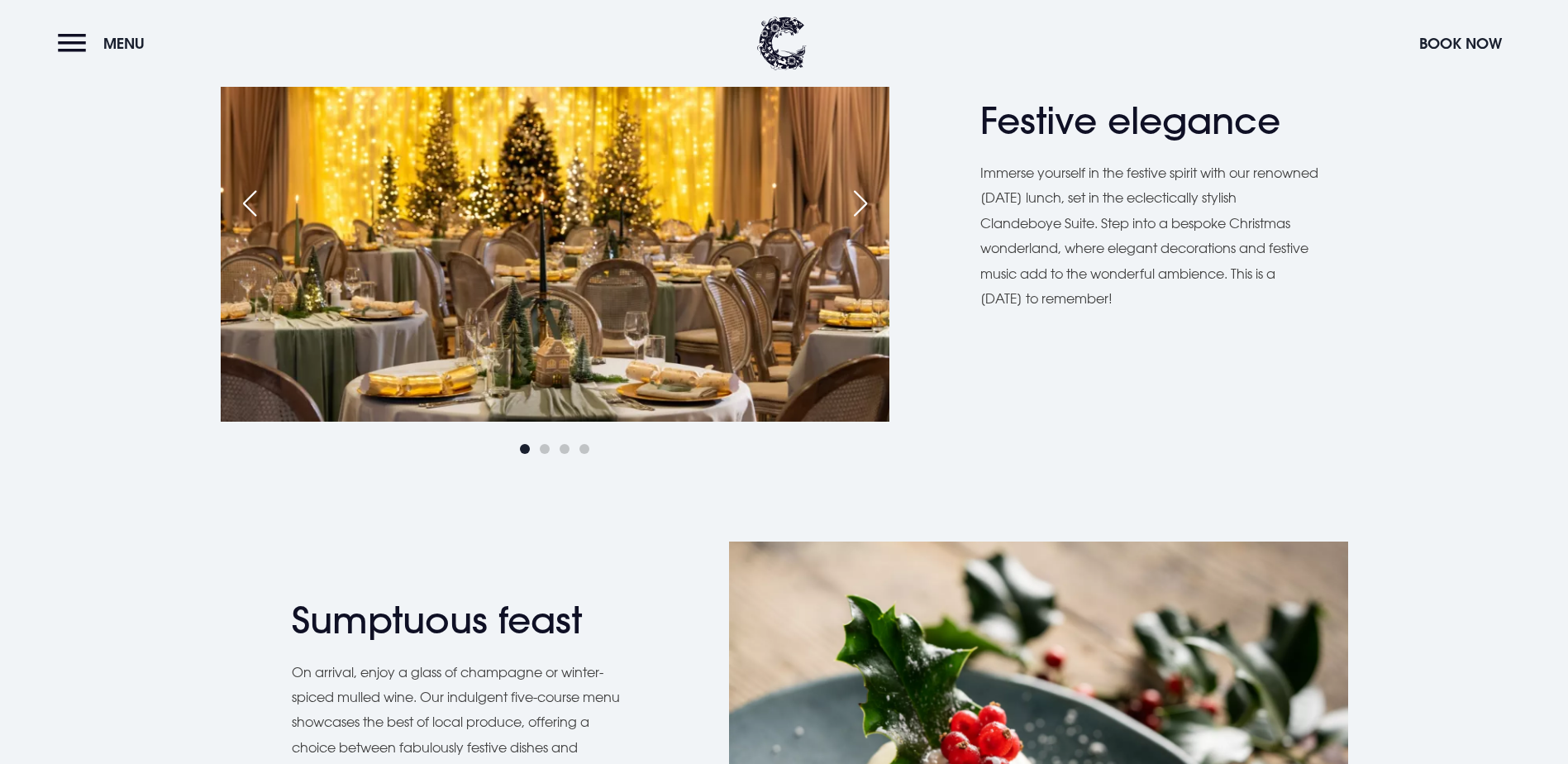
click at [873, 222] on div "Next slide" at bounding box center [860, 203] width 41 height 36
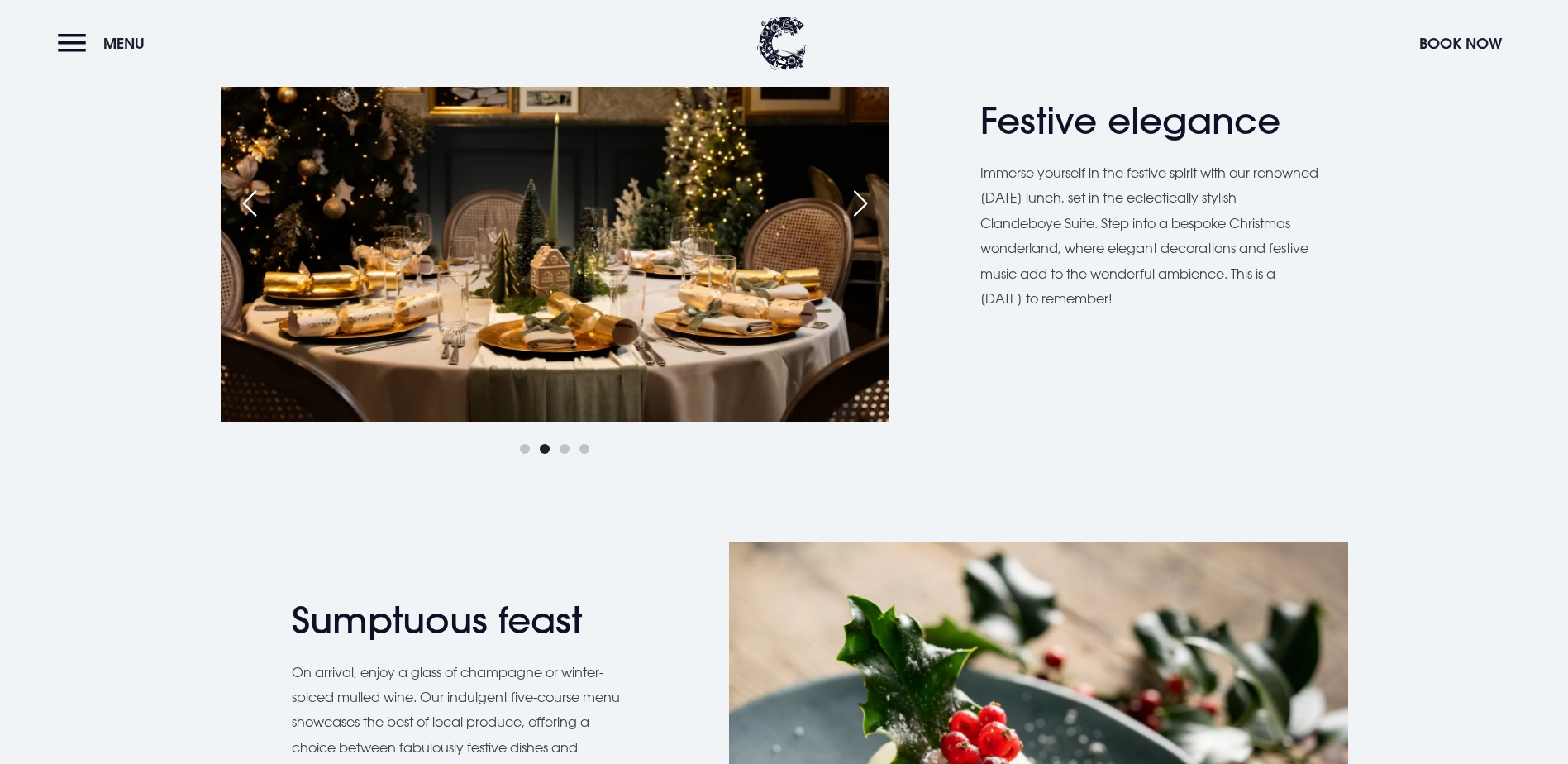
click at [873, 222] on div "Next slide" at bounding box center [860, 203] width 41 height 36
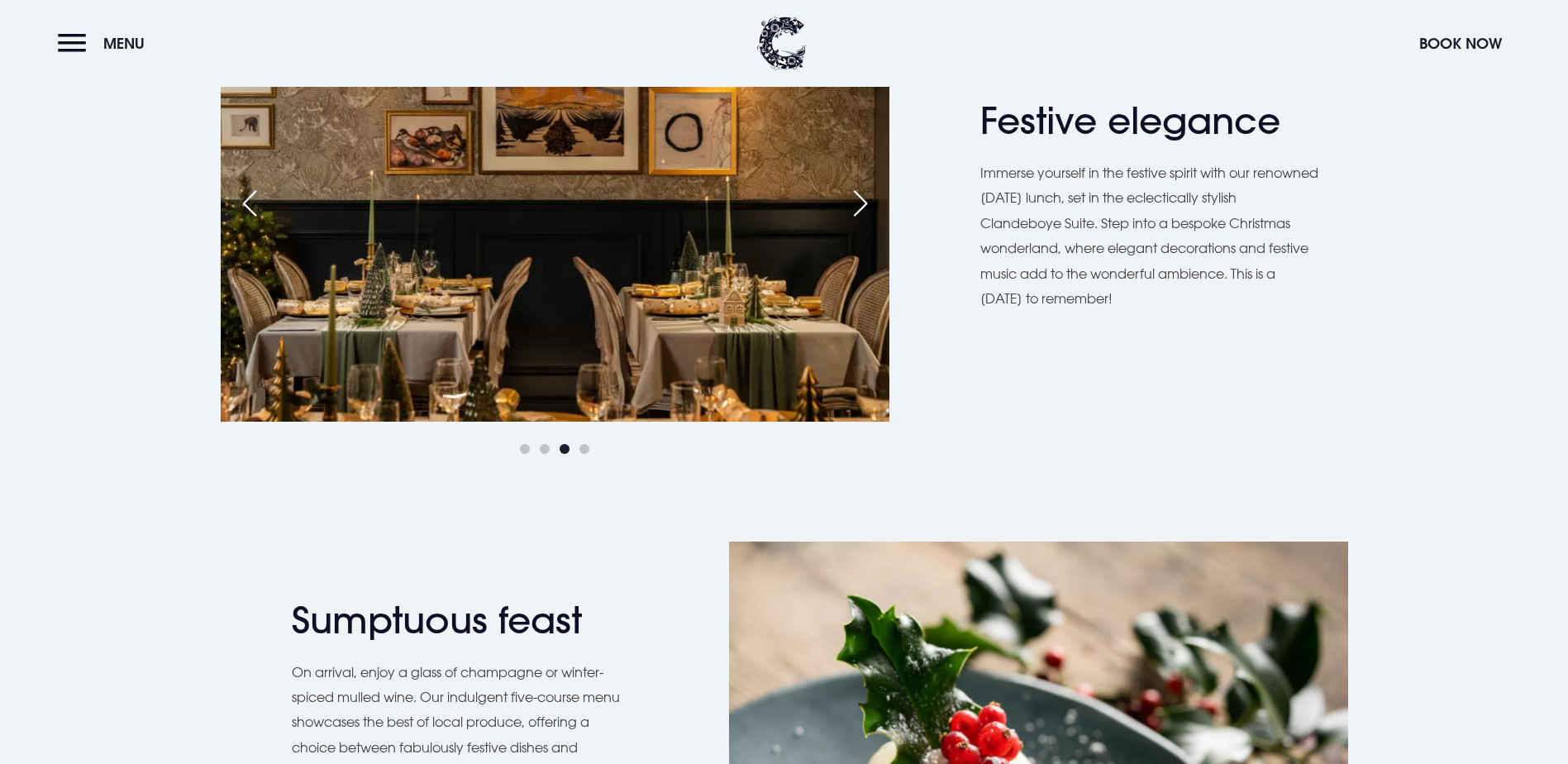
click at [873, 222] on div "Next slide" at bounding box center [860, 203] width 41 height 36
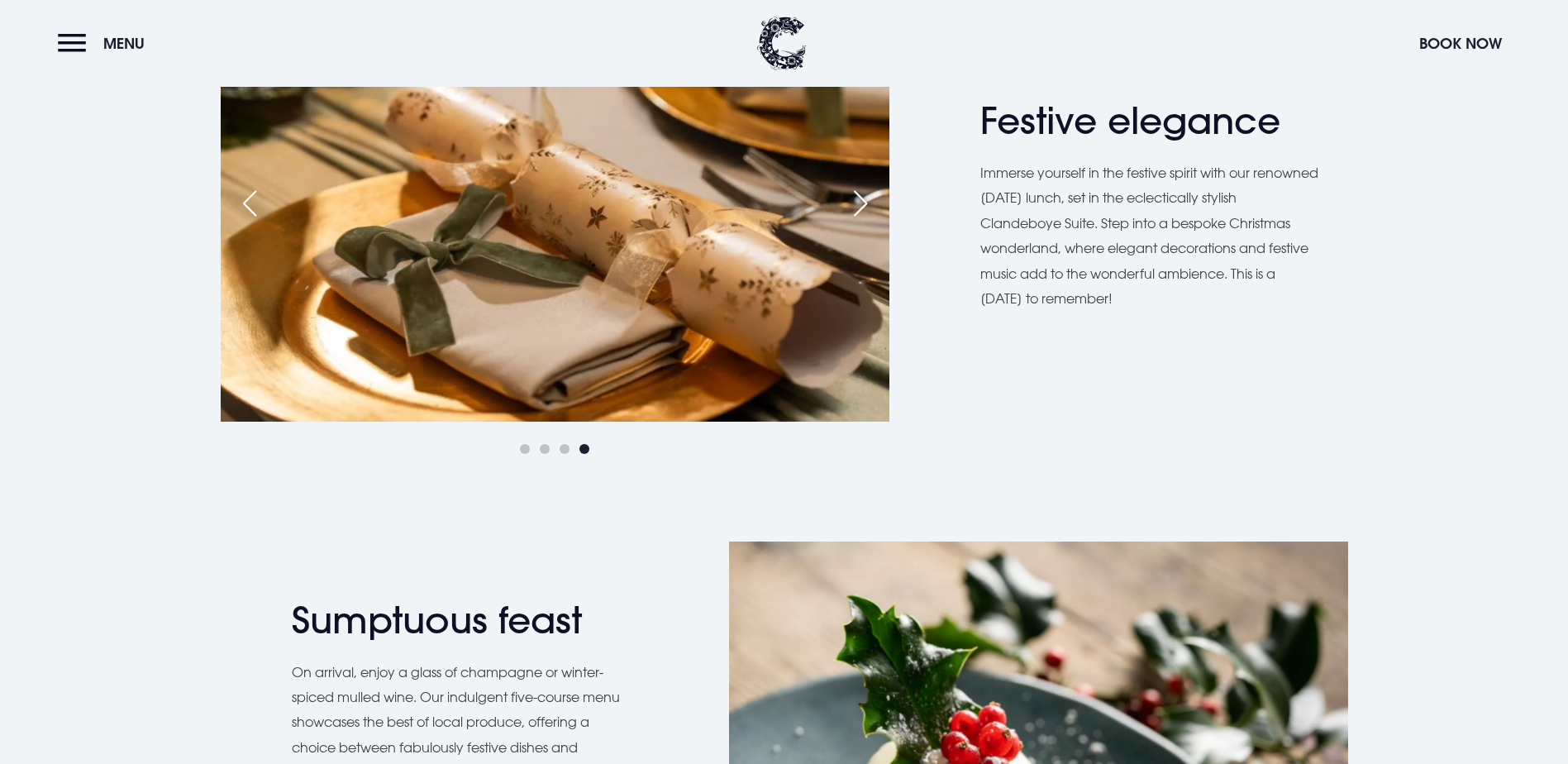
click at [873, 222] on div "Next slide" at bounding box center [860, 203] width 41 height 36
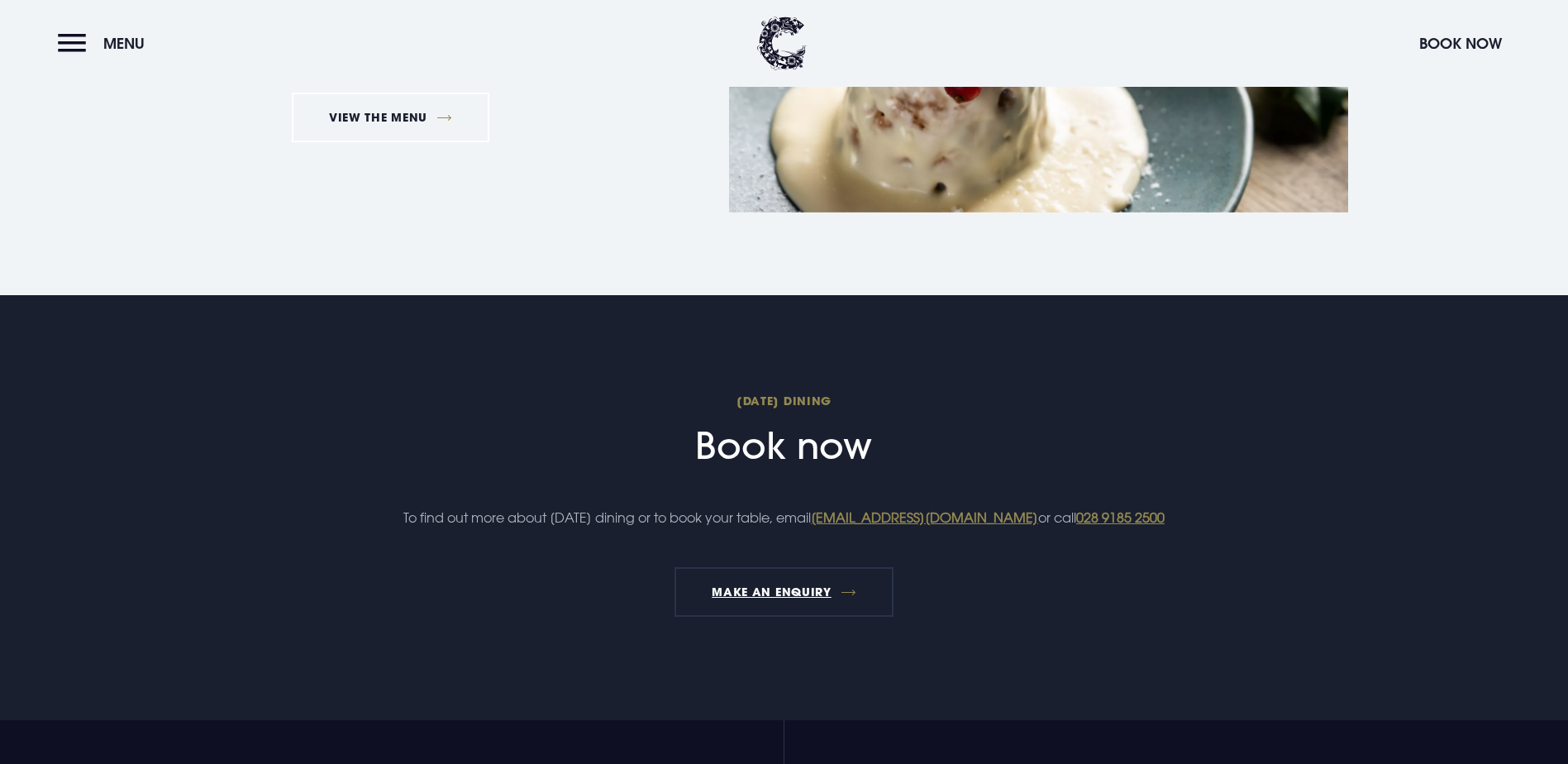
scroll to position [1736, 0]
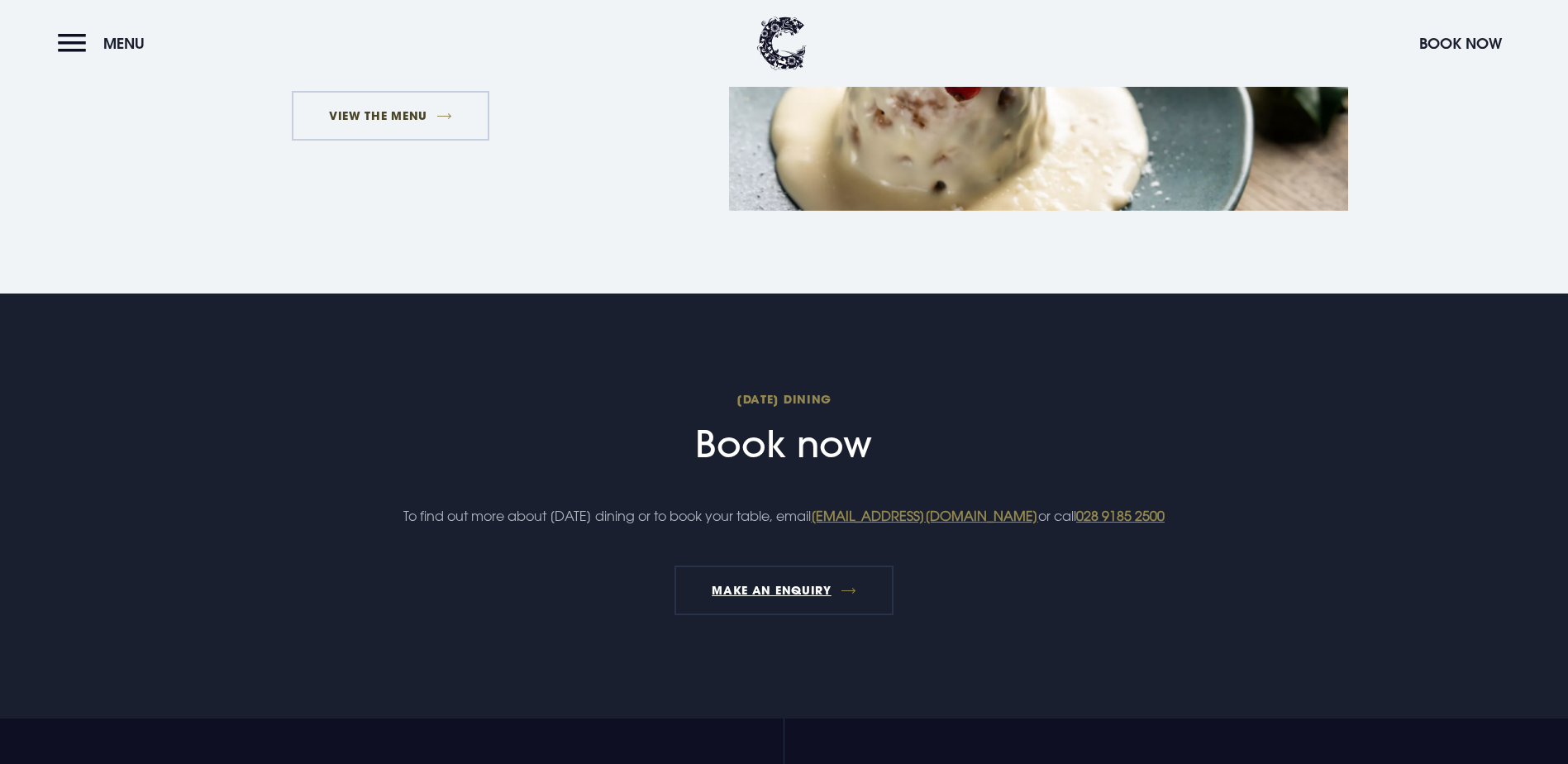
click at [424, 141] on link "VIEW THE MENU" at bounding box center [390, 116] width 198 height 49
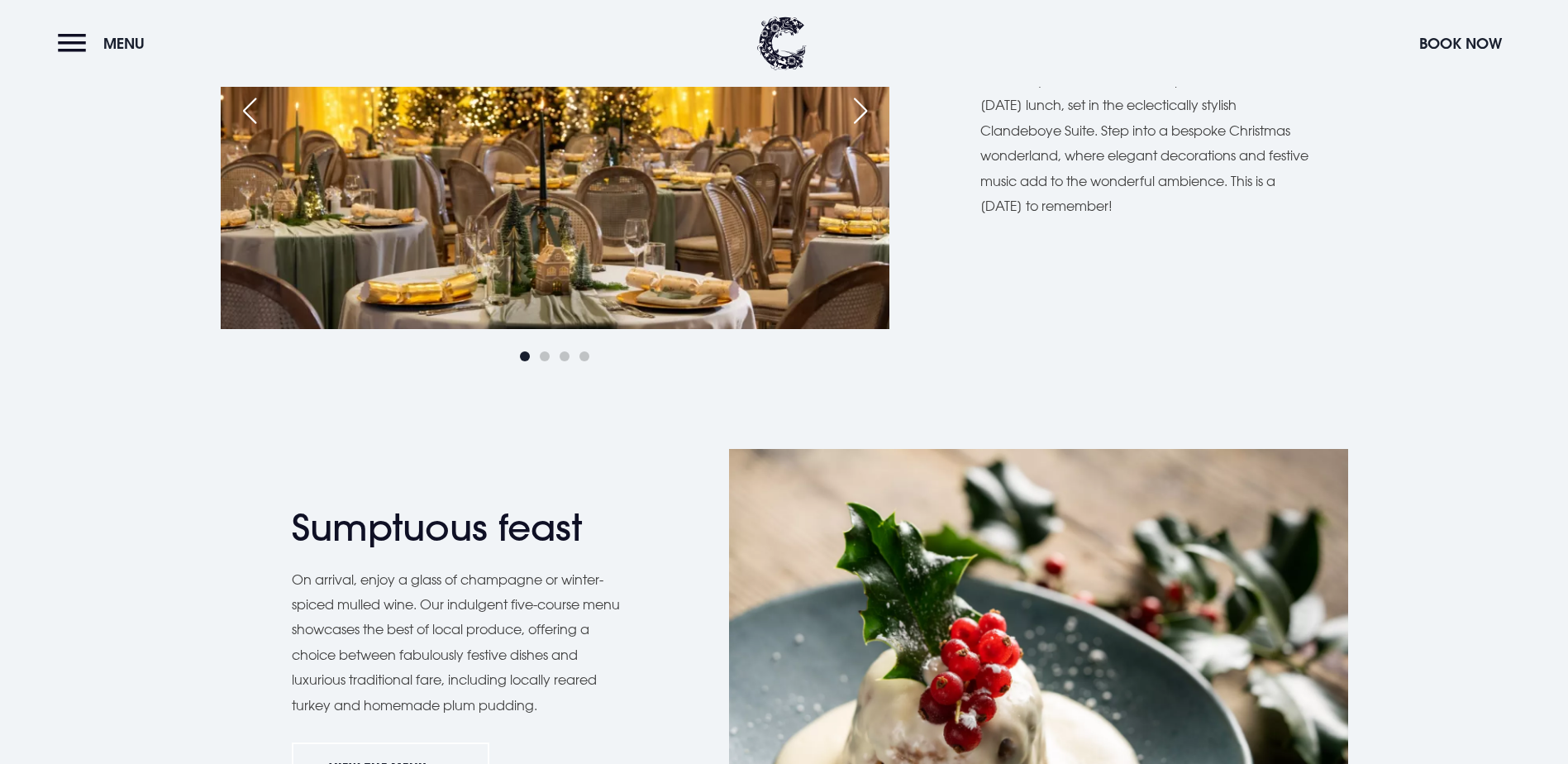
scroll to position [1074, 0]
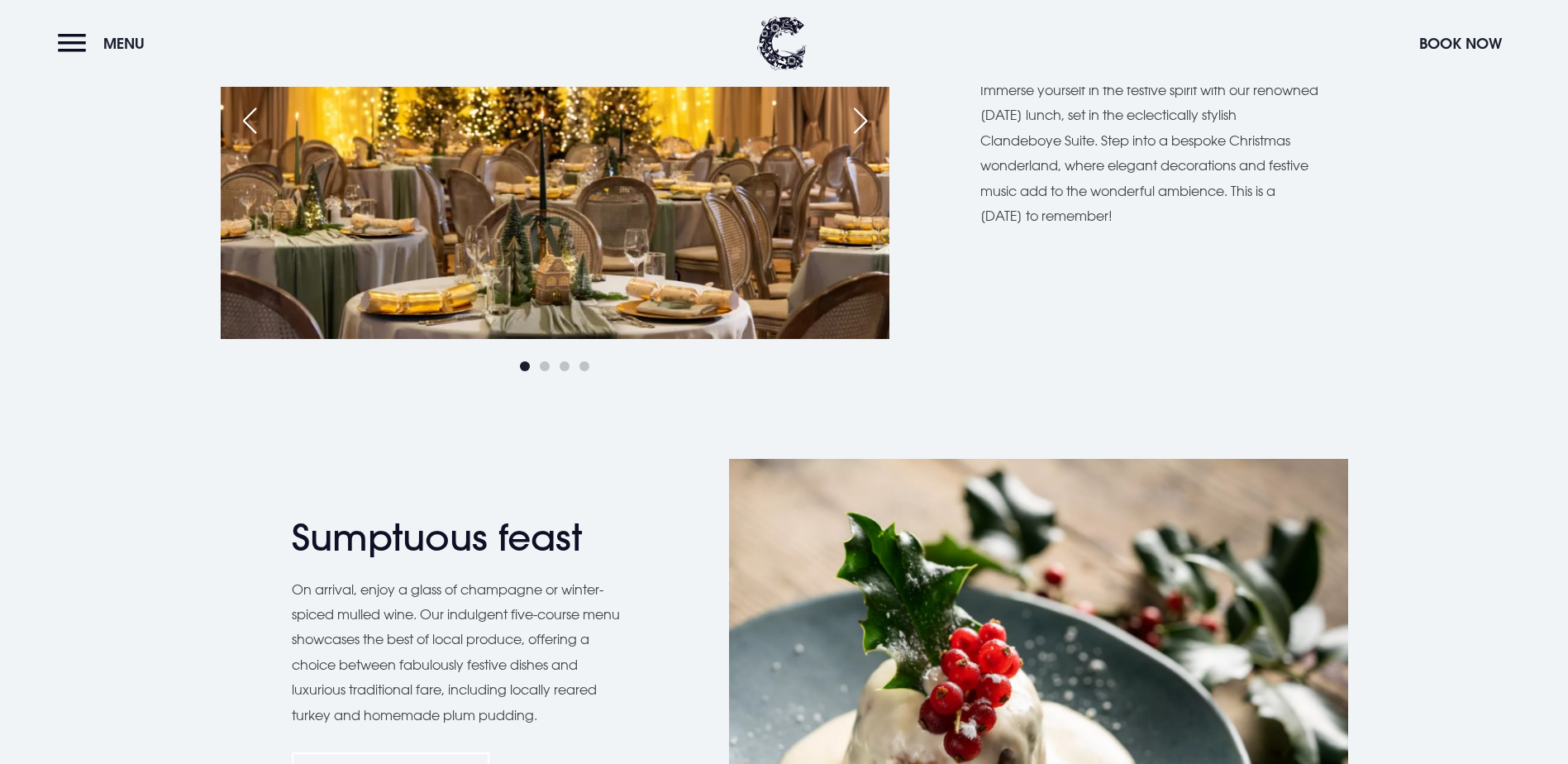
click at [858, 139] on div "Next slide" at bounding box center [860, 120] width 41 height 36
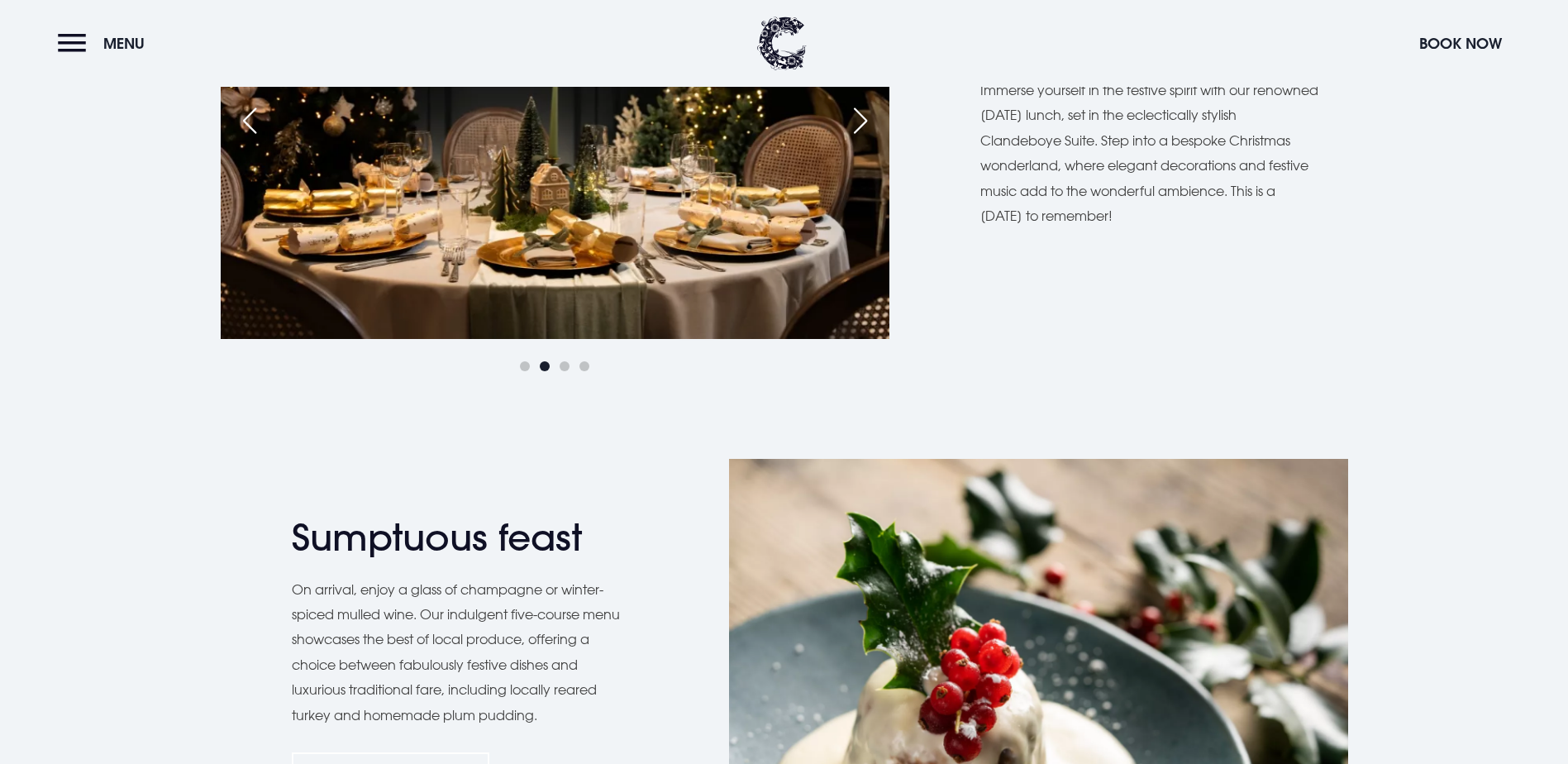
click at [858, 139] on div "Next slide" at bounding box center [860, 120] width 41 height 36
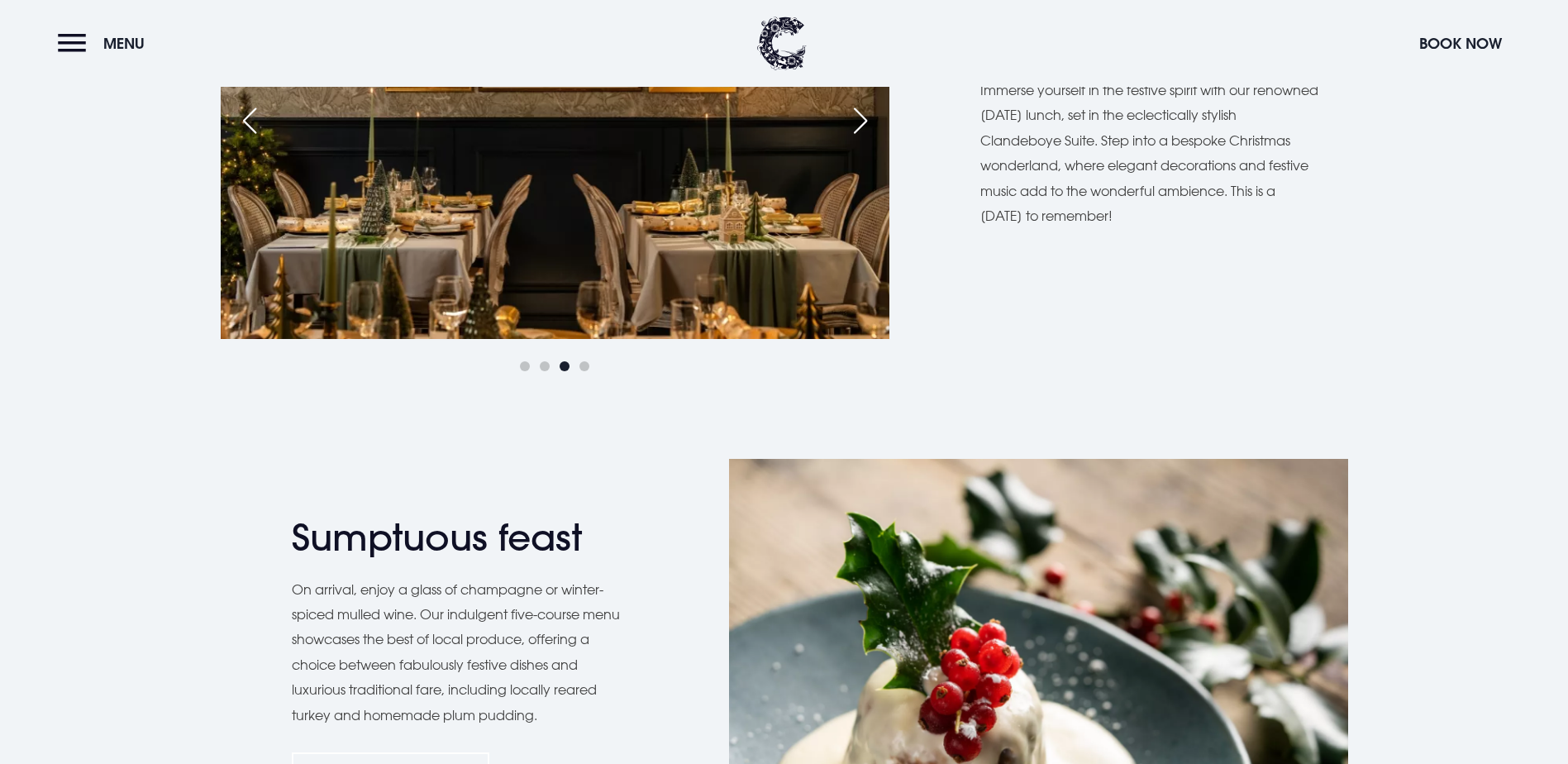
click at [858, 139] on div "Next slide" at bounding box center [860, 120] width 41 height 36
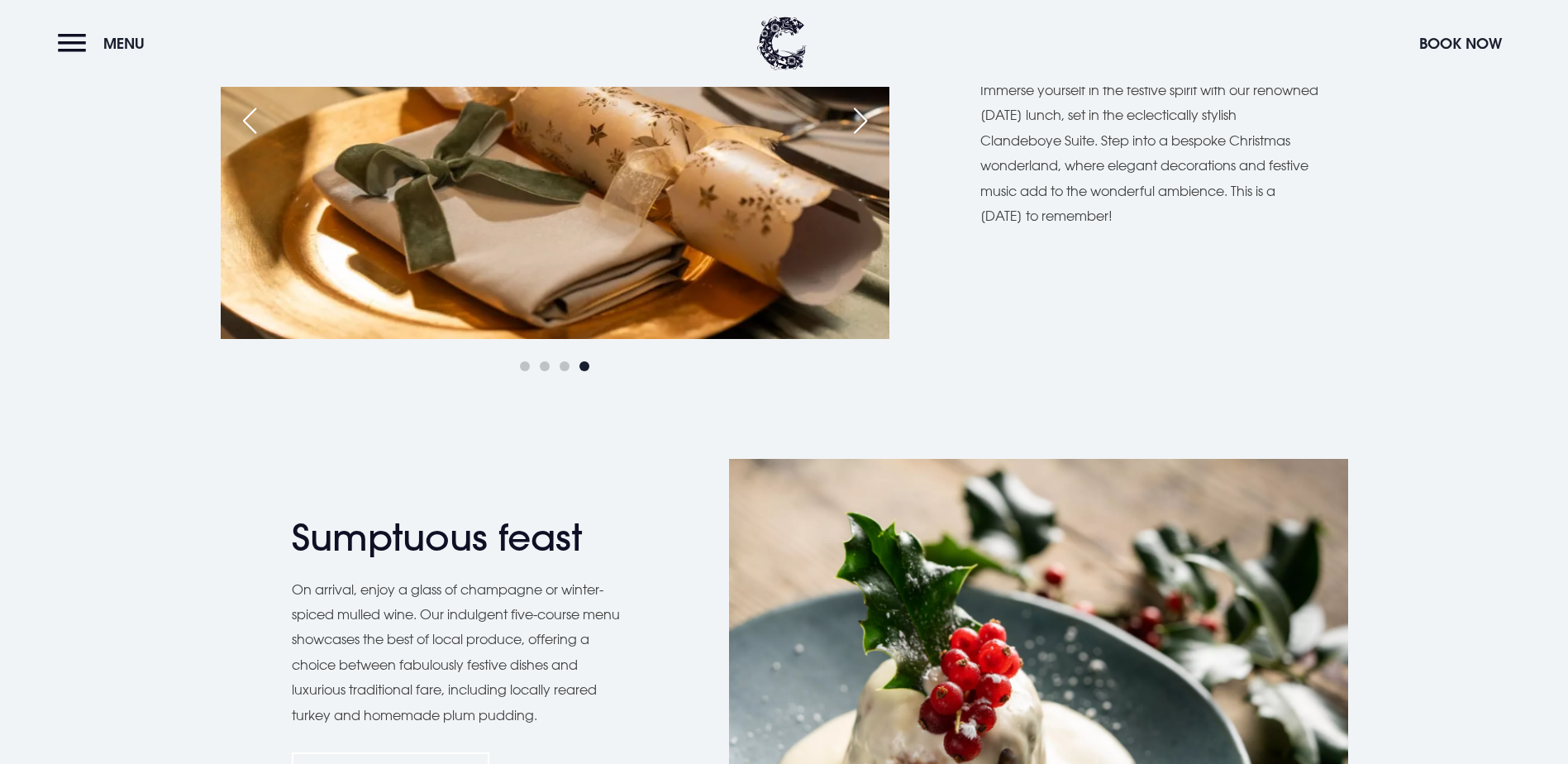
click at [858, 139] on div "Next slide" at bounding box center [860, 120] width 41 height 36
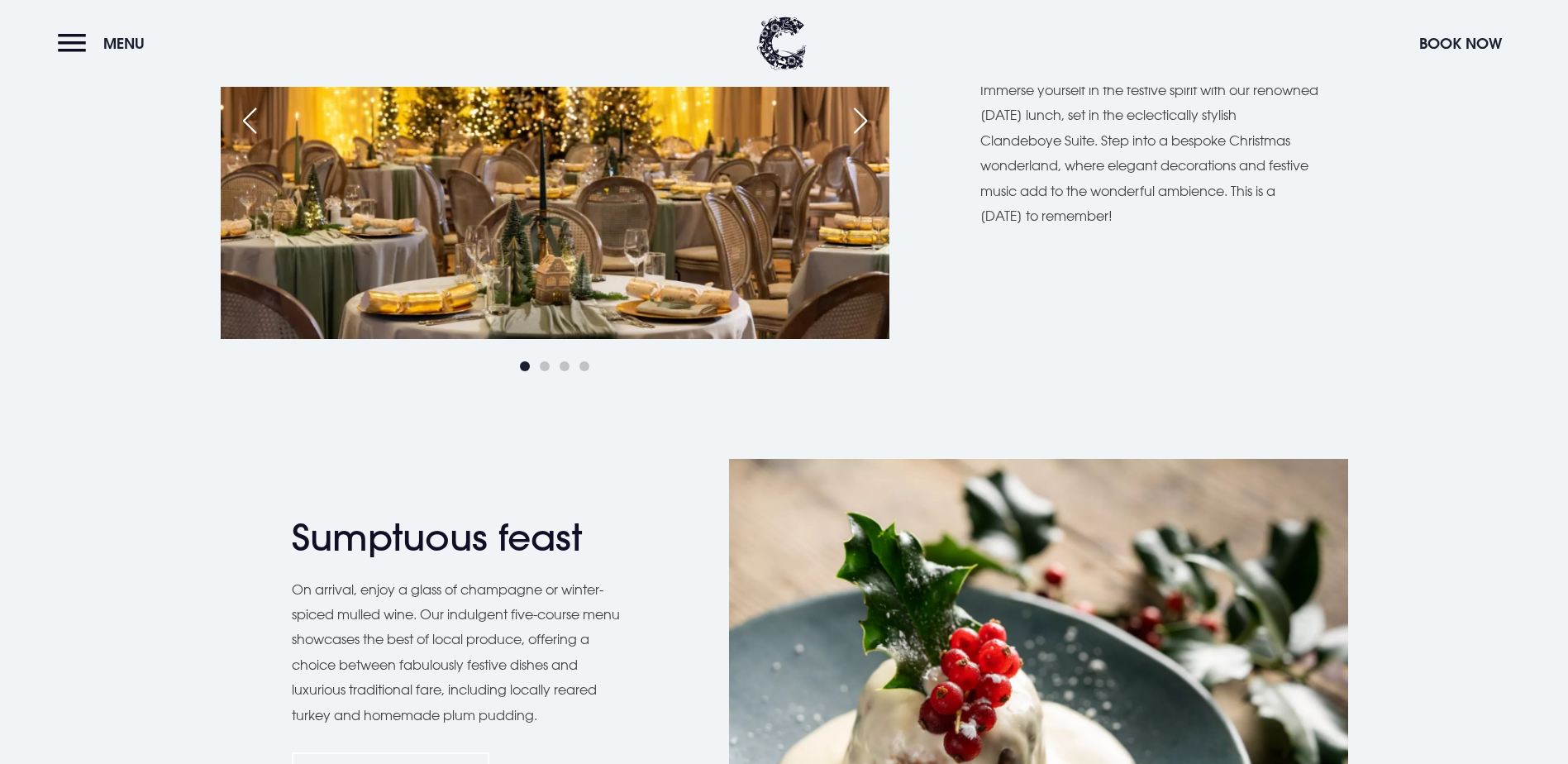
click at [858, 139] on div "Next slide" at bounding box center [860, 120] width 41 height 36
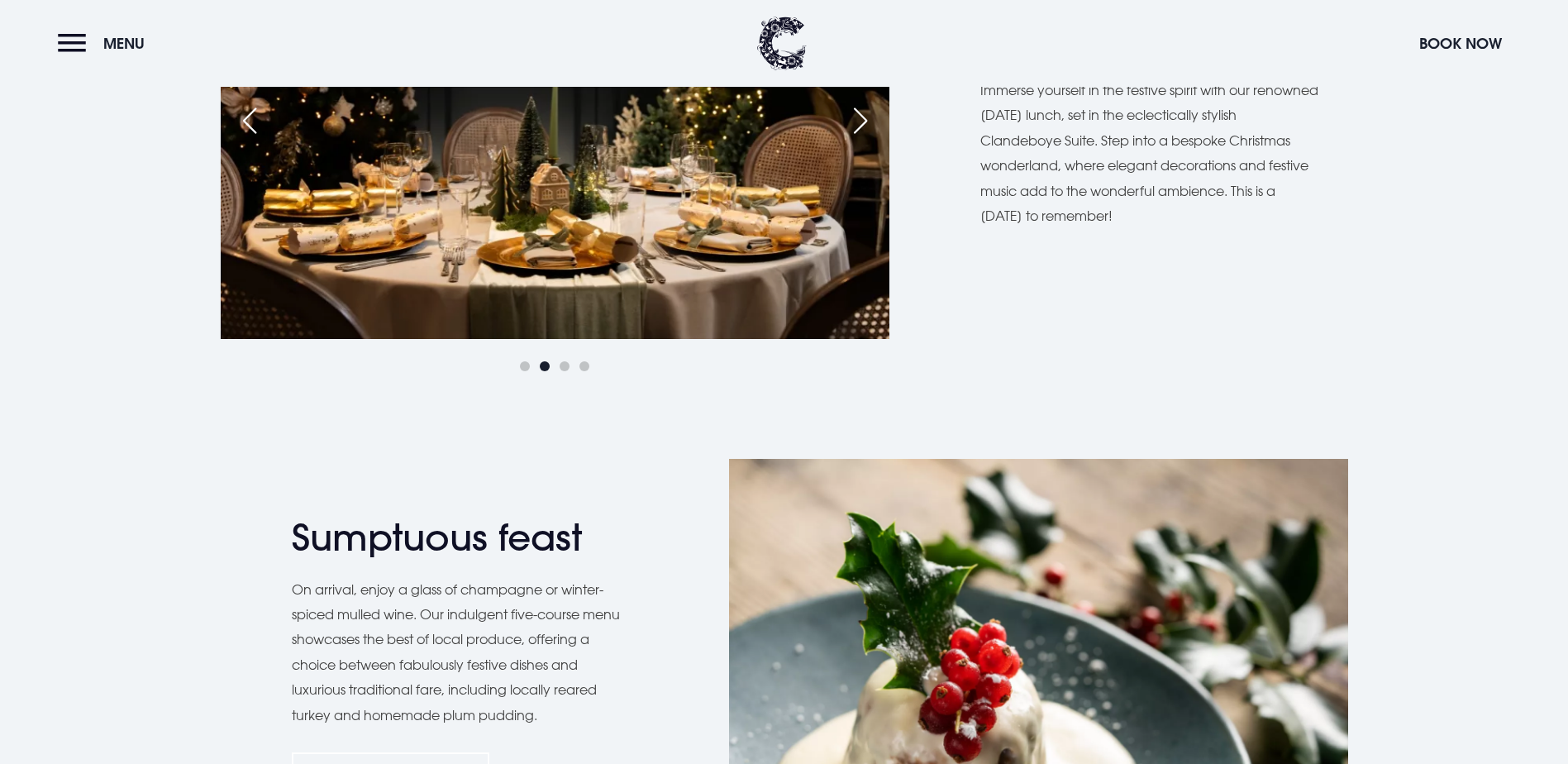
click at [858, 139] on div "Next slide" at bounding box center [860, 120] width 41 height 36
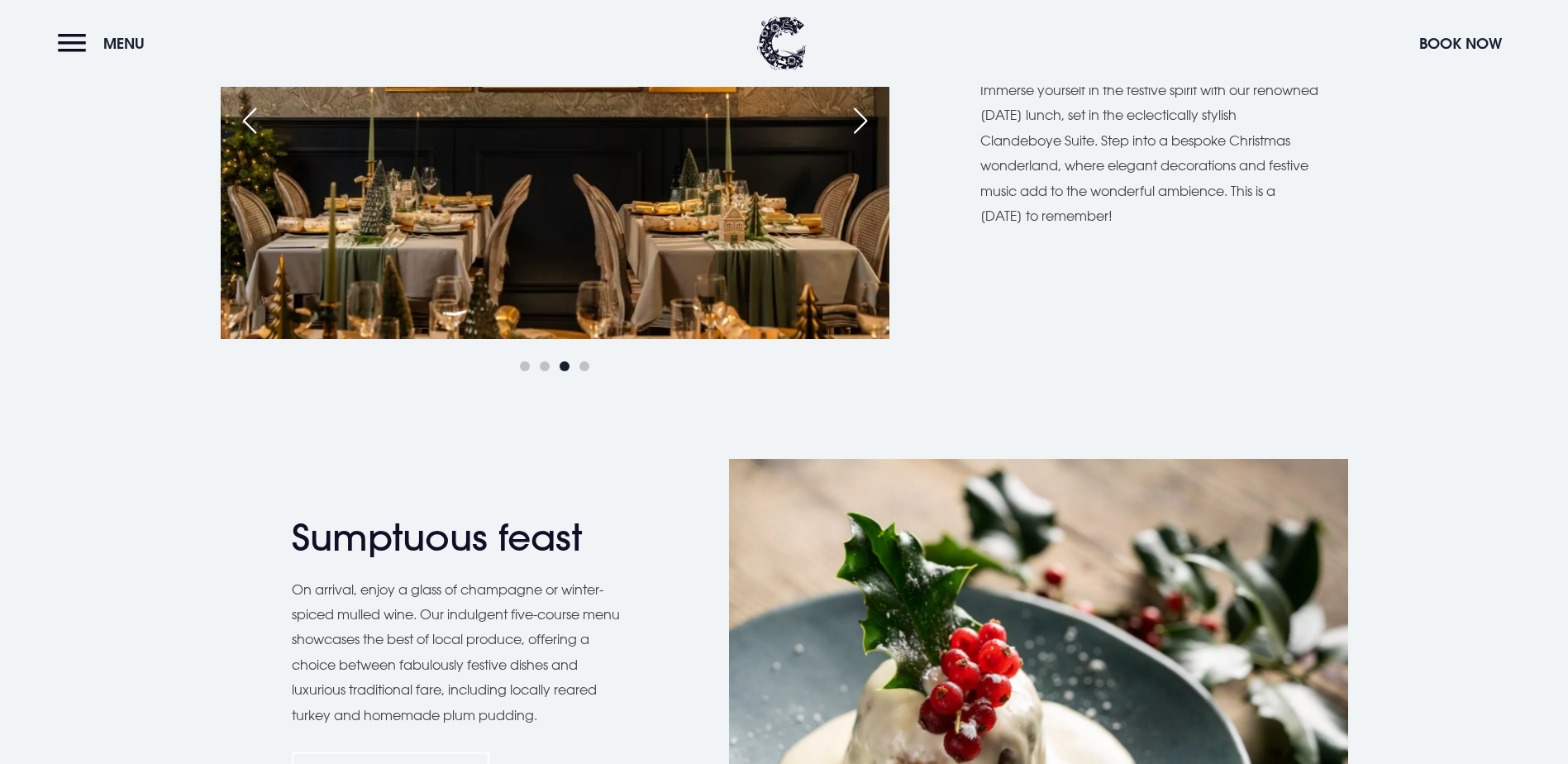
click at [858, 139] on div "Next slide" at bounding box center [860, 120] width 41 height 36
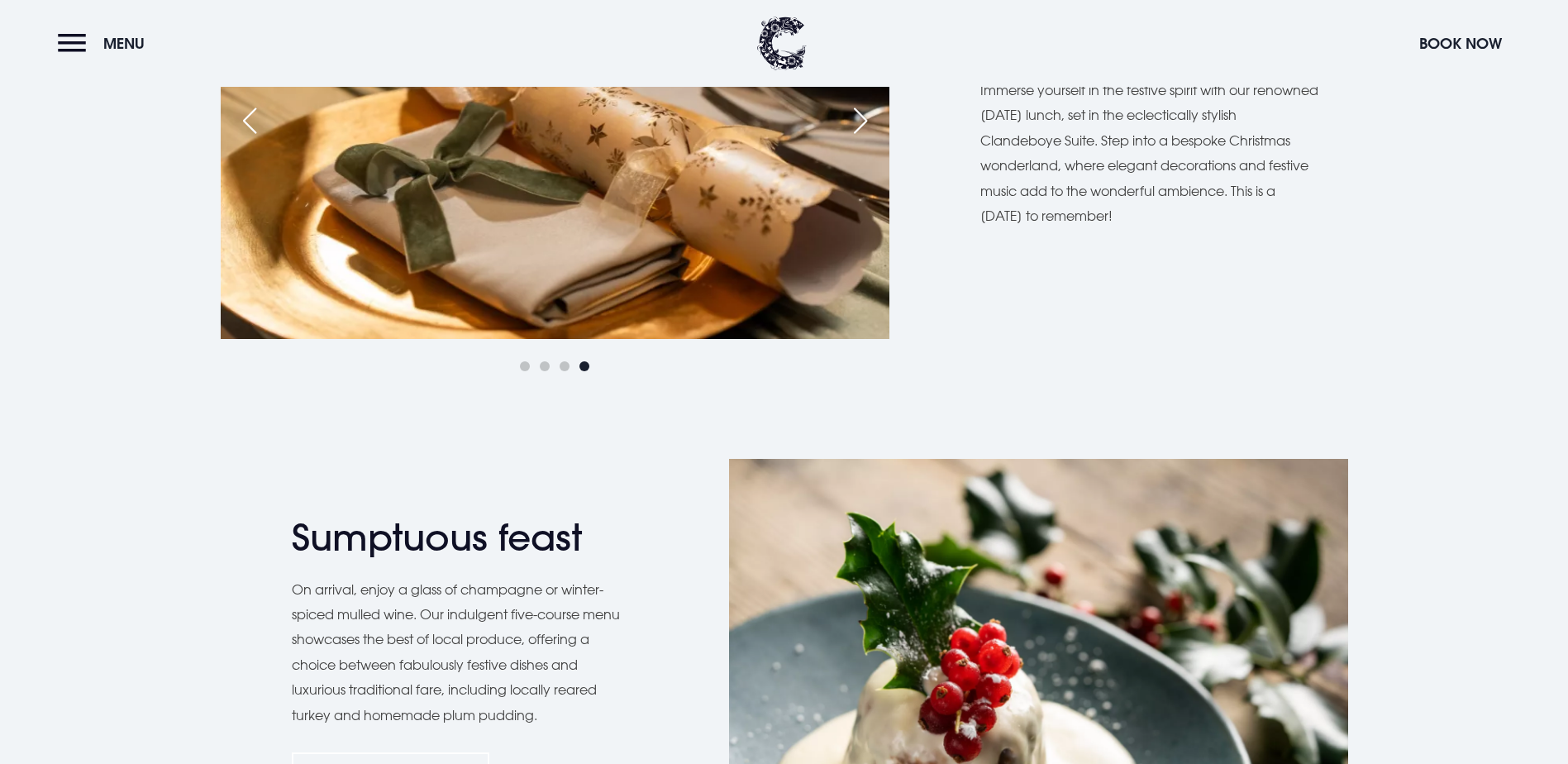
click at [858, 139] on div "Next slide" at bounding box center [860, 120] width 41 height 36
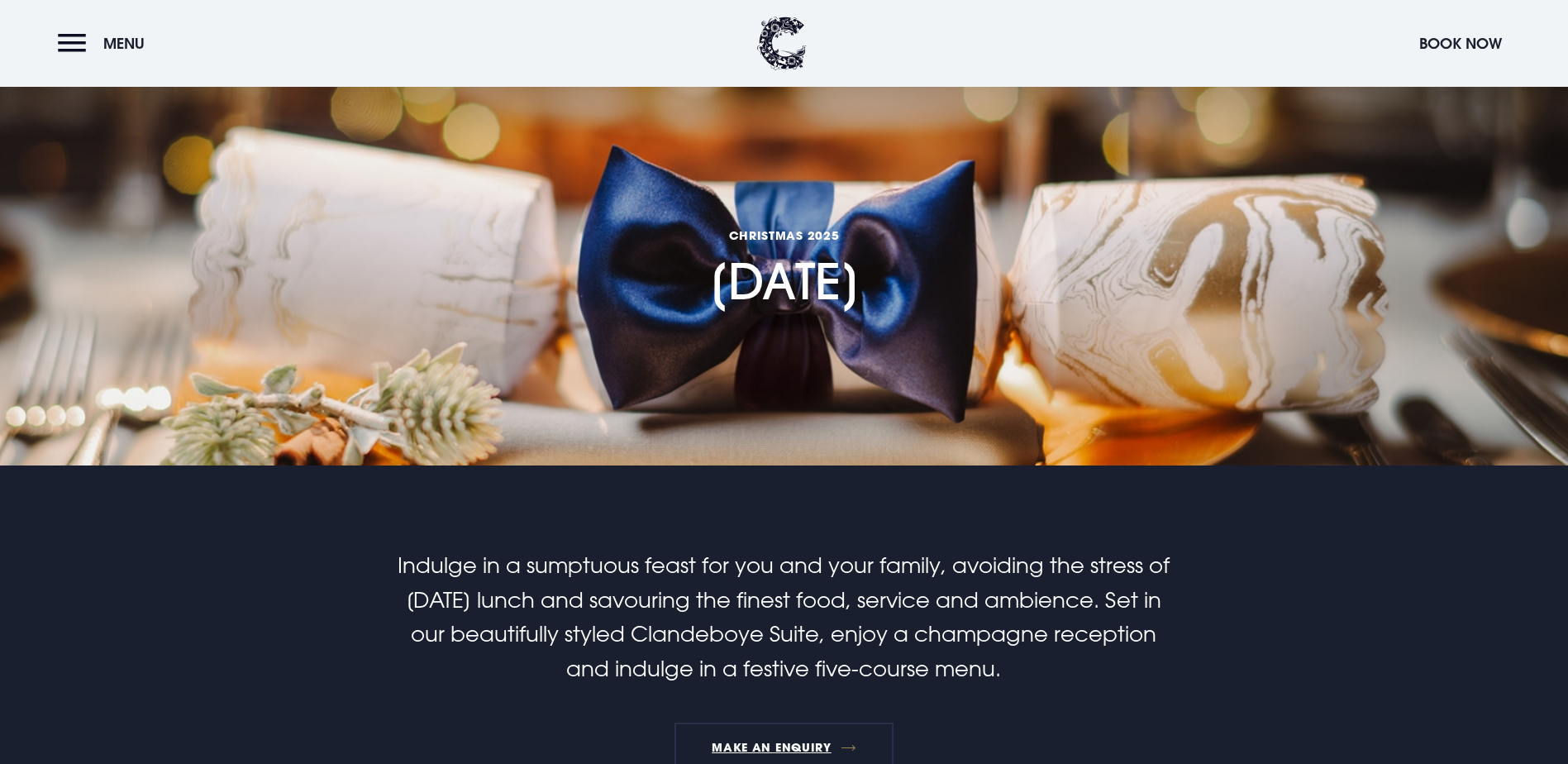
scroll to position [0, 0]
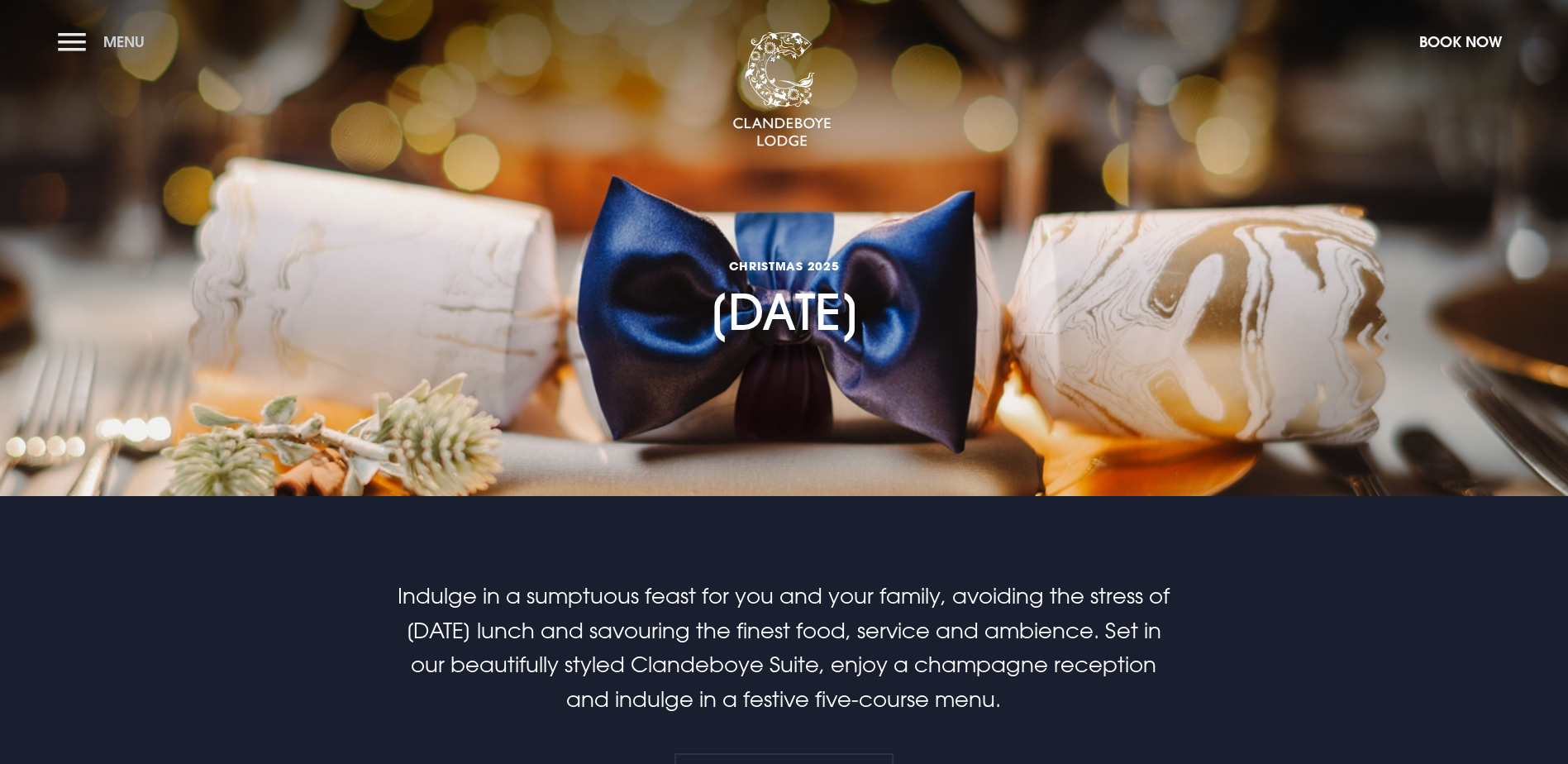
click at [73, 48] on button "Menu" at bounding box center [105, 42] width 95 height 35
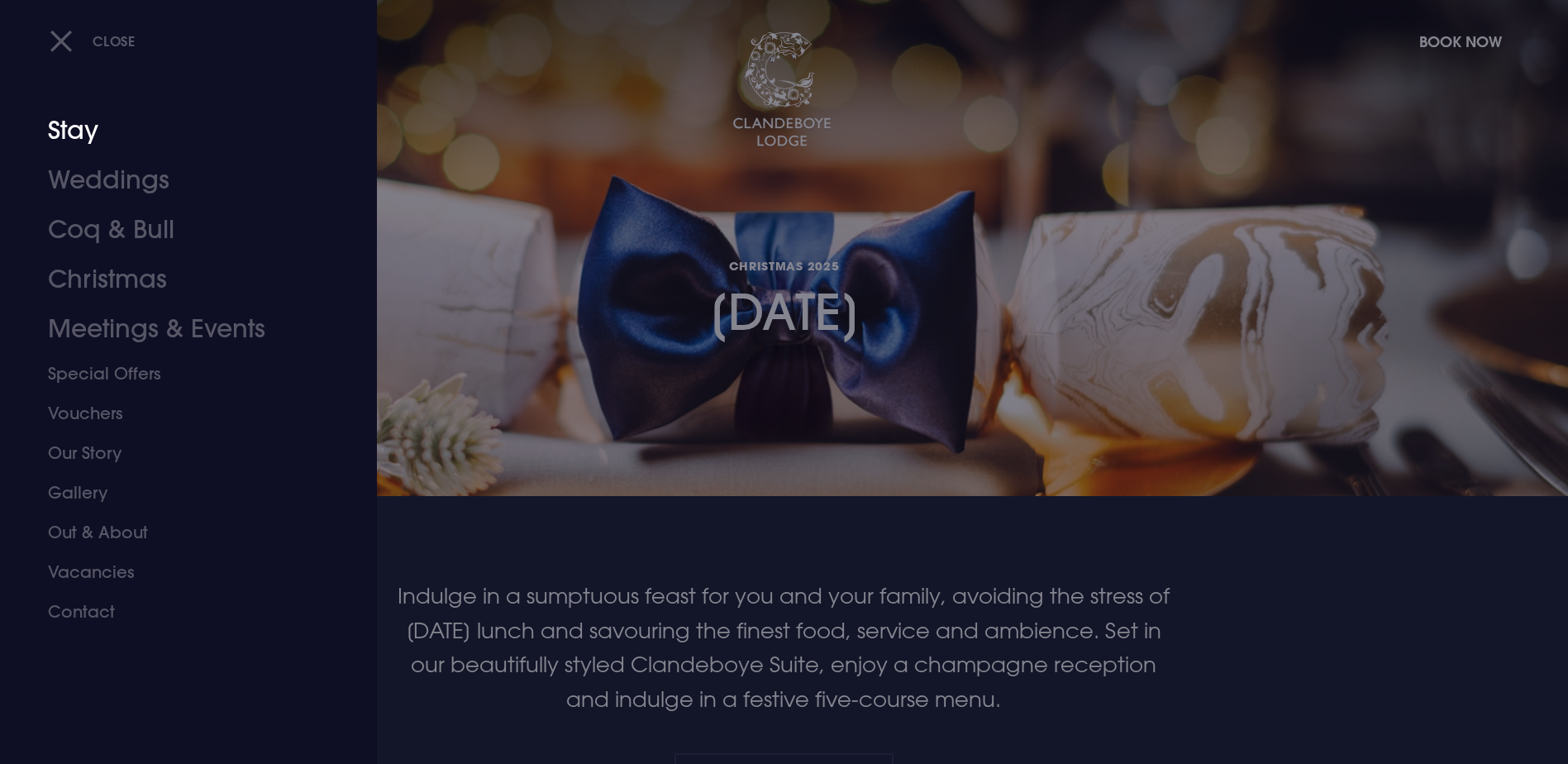
click at [85, 125] on link "Stay" at bounding box center [178, 130] width 261 height 49
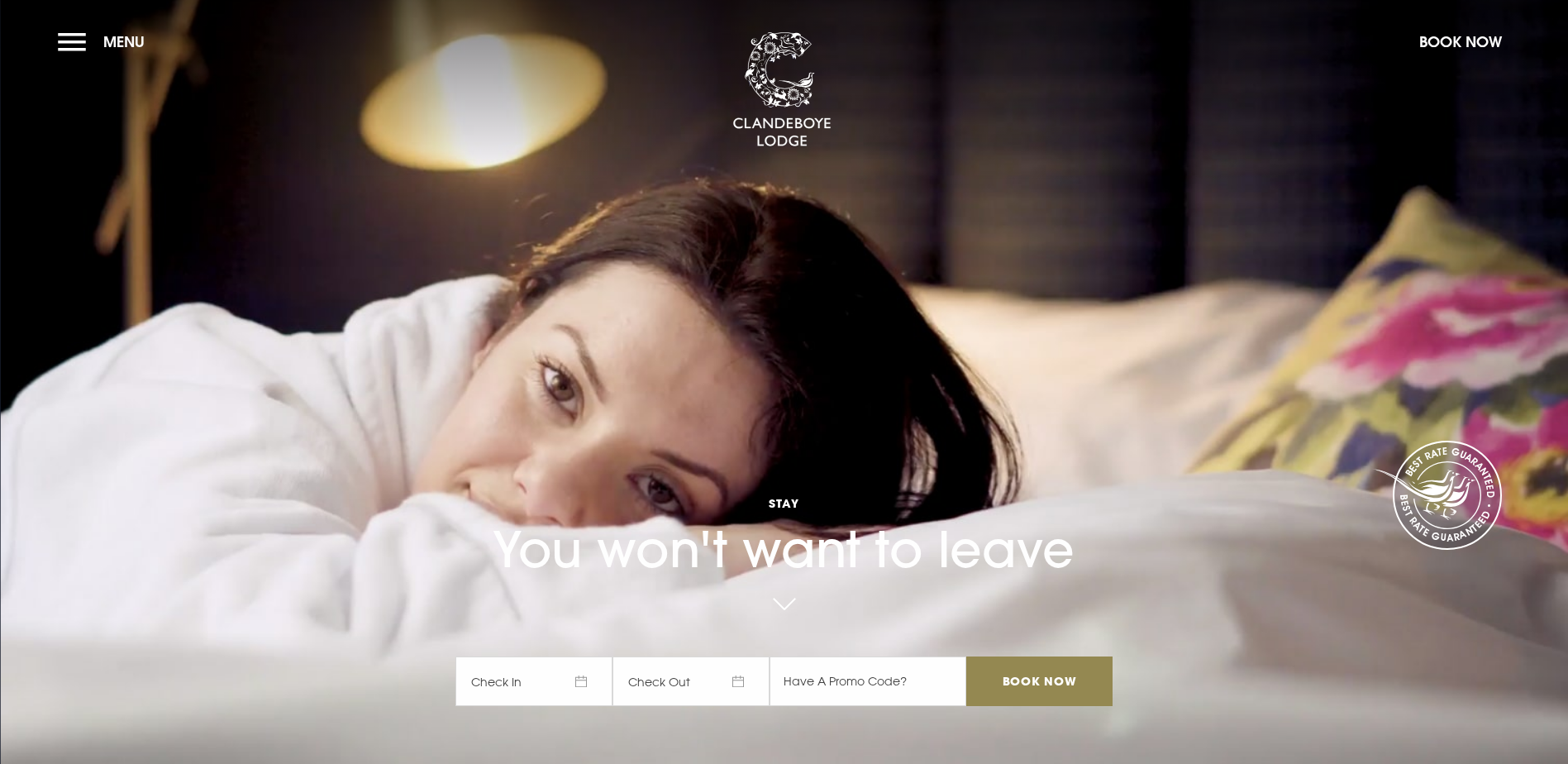
click at [579, 657] on span "Check In" at bounding box center [534, 681] width 157 height 49
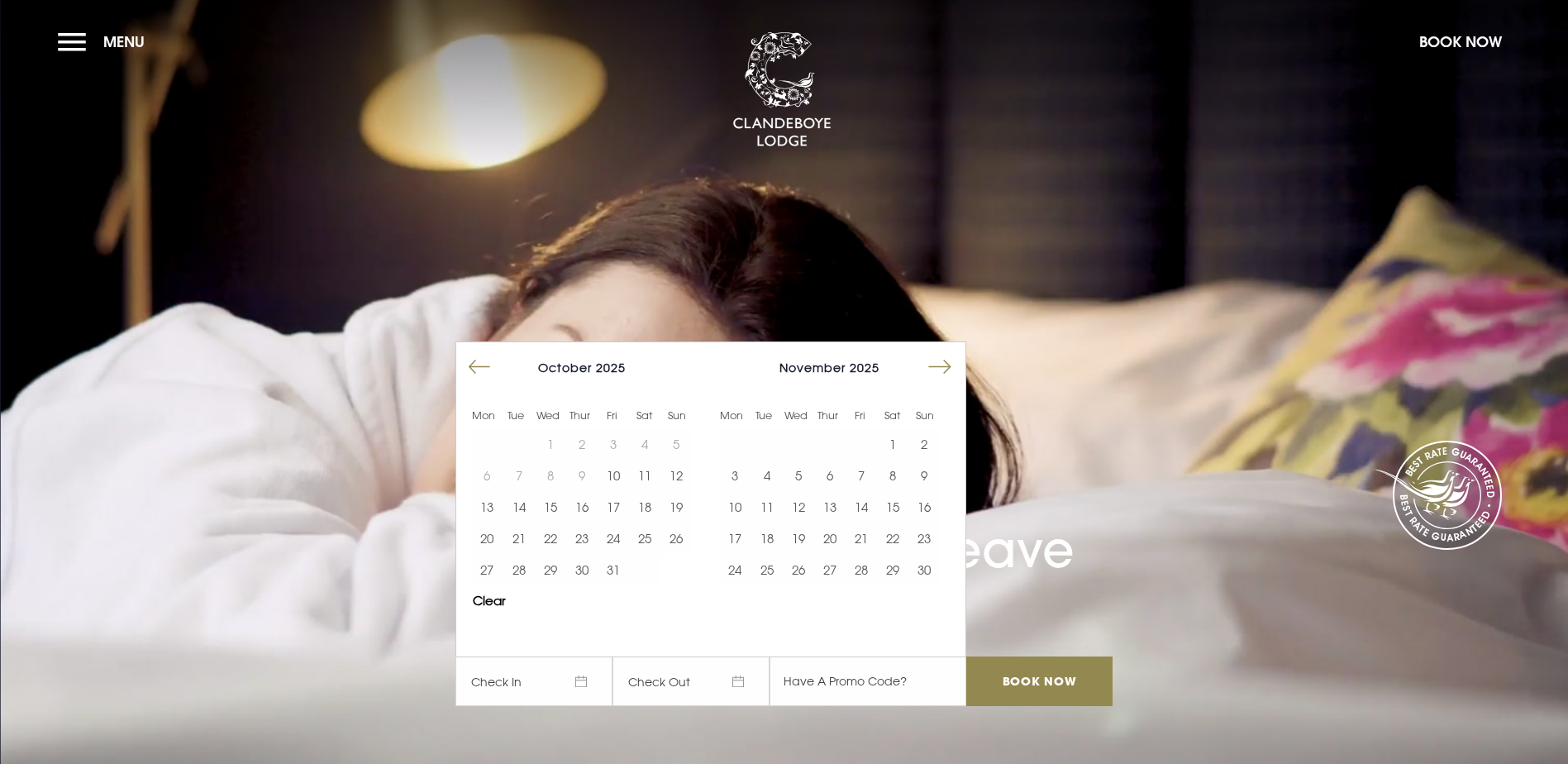
click at [943, 351] on button "Move forward to switch to the next month." at bounding box center [940, 367] width 32 height 32
click at [811, 523] on button "24" at bounding box center [798, 539] width 32 height 32
click at [866, 523] on button "26" at bounding box center [862, 539] width 32 height 32
click at [839, 523] on button "25" at bounding box center [830, 539] width 32 height 32
click at [811, 523] on button "24" at bounding box center [798, 539] width 32 height 32
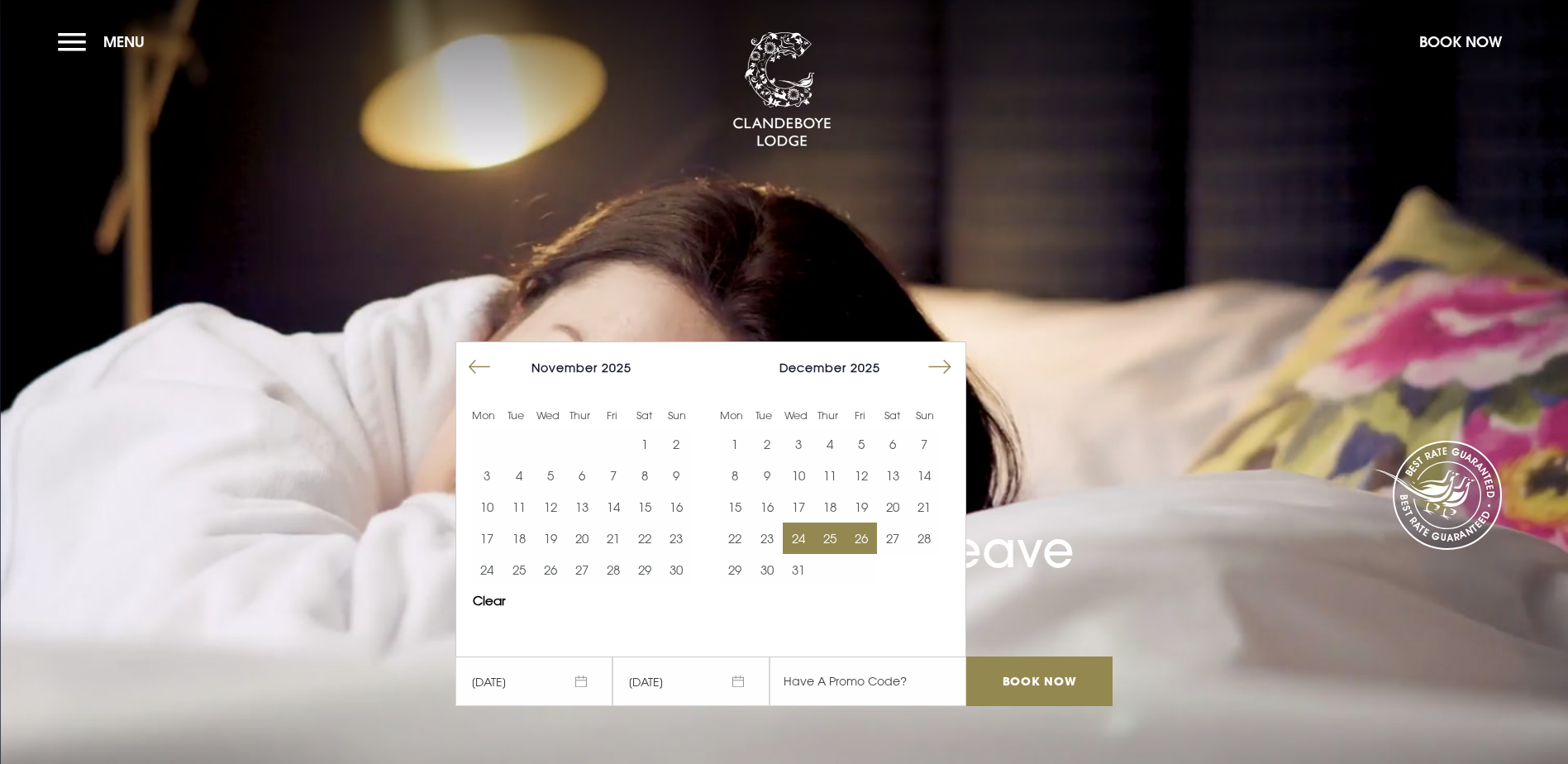
click at [833, 523] on button "25" at bounding box center [830, 539] width 32 height 32
click at [861, 523] on button "26" at bounding box center [862, 539] width 32 height 32
click at [833, 523] on button "25" at bounding box center [830, 539] width 32 height 32
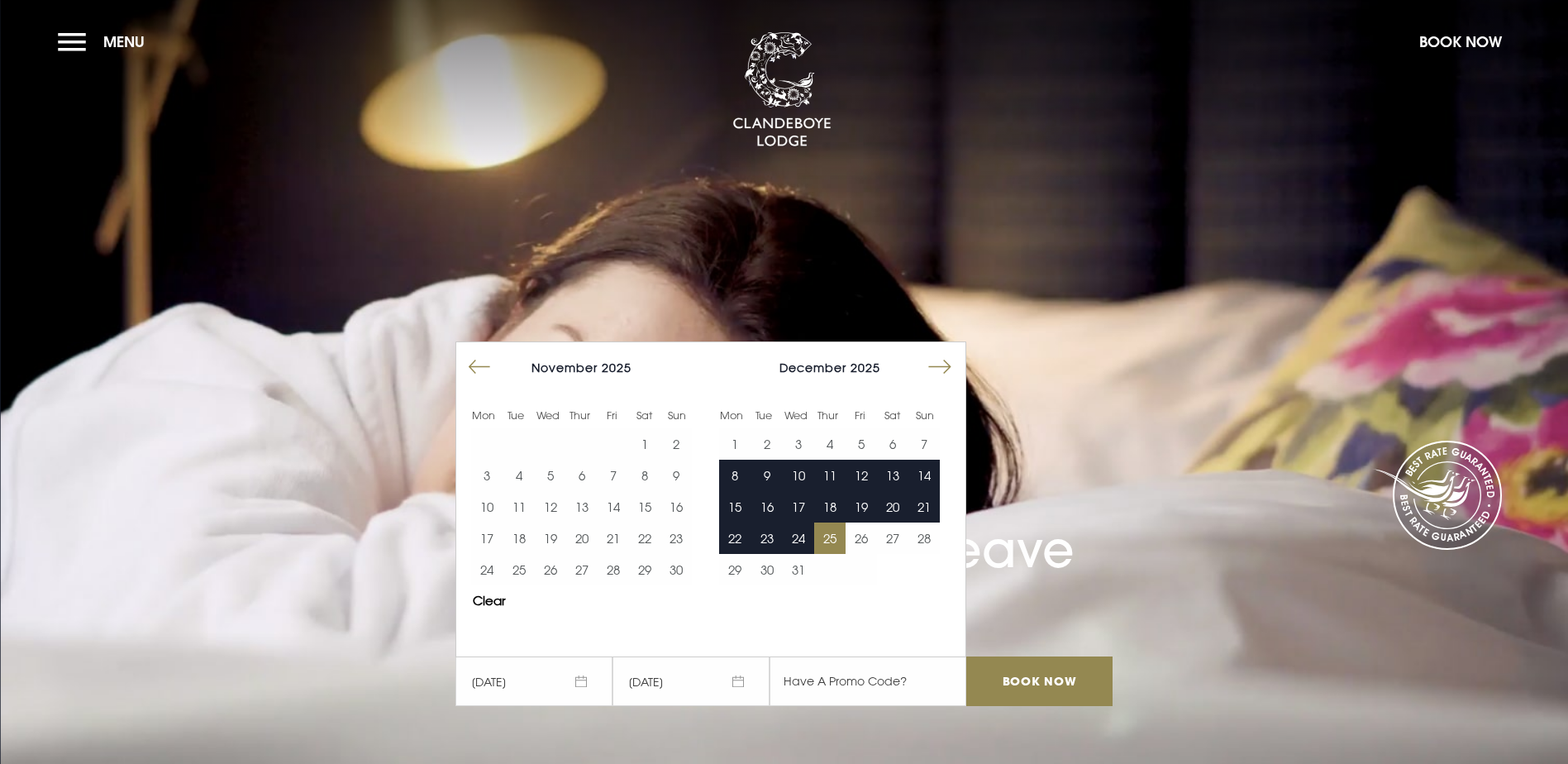
click at [1265, 499] on video "Your browser does not support the video tag." at bounding box center [784, 381] width 1568 height 877
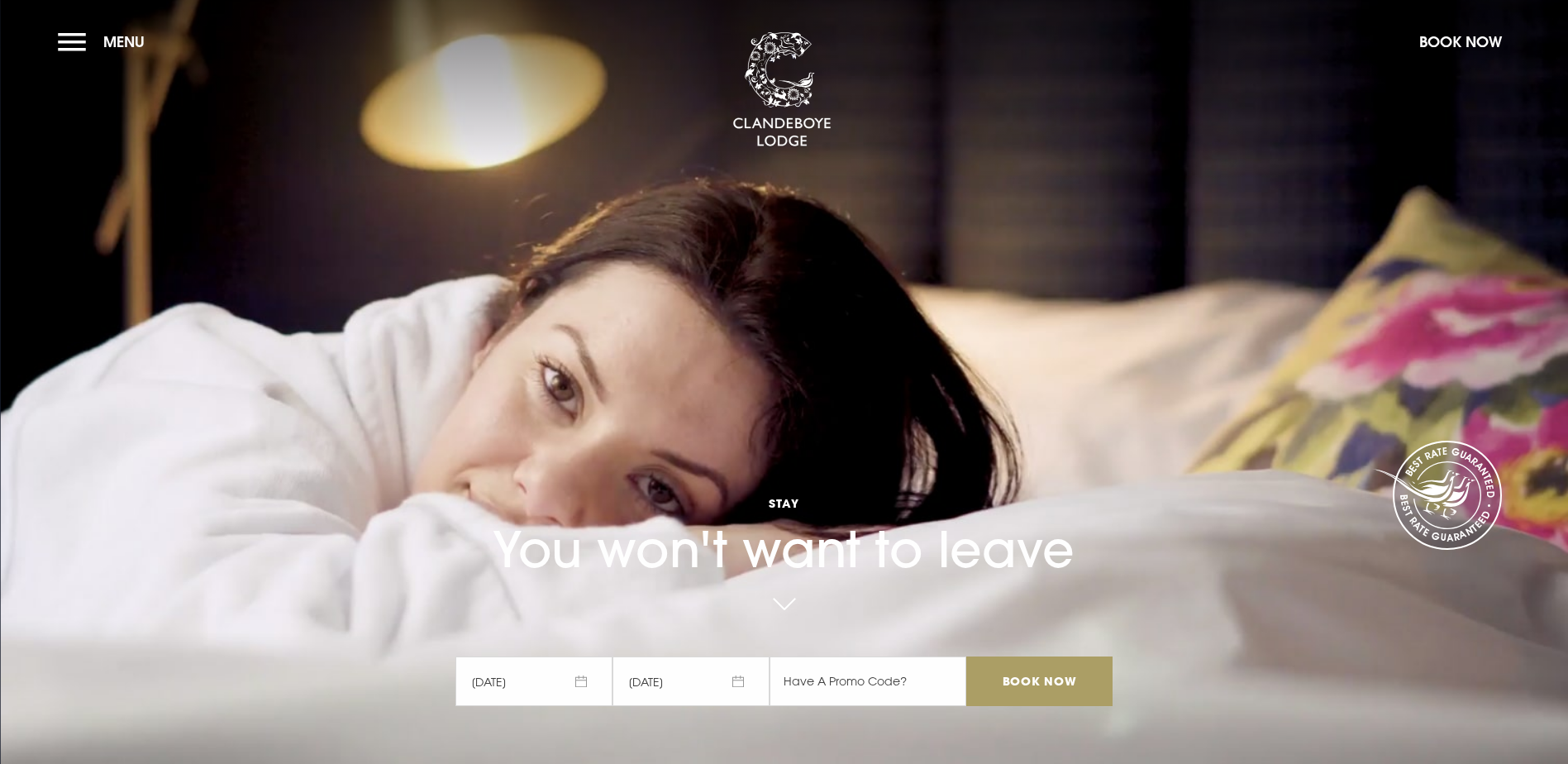
click at [1014, 657] on input "Book Now" at bounding box center [1039, 681] width 145 height 49
